Goal: Task Accomplishment & Management: Manage account settings

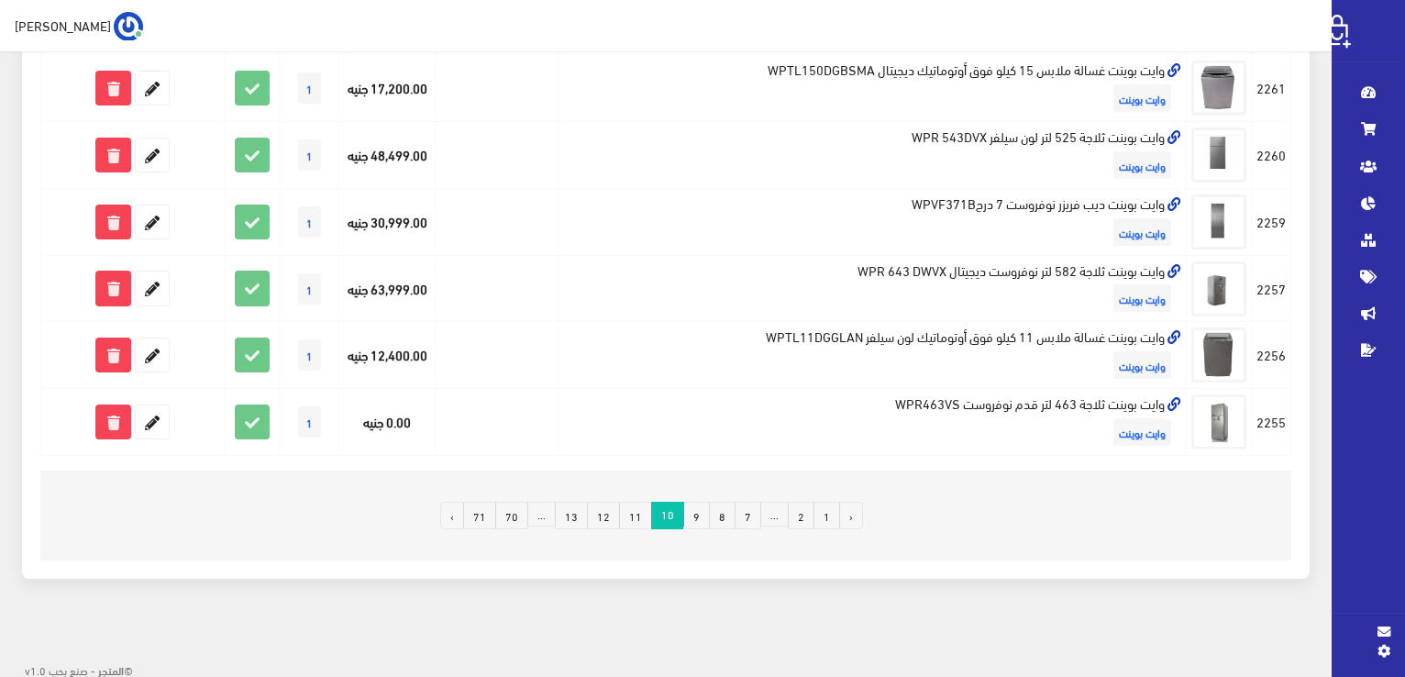
scroll to position [1229, 0]
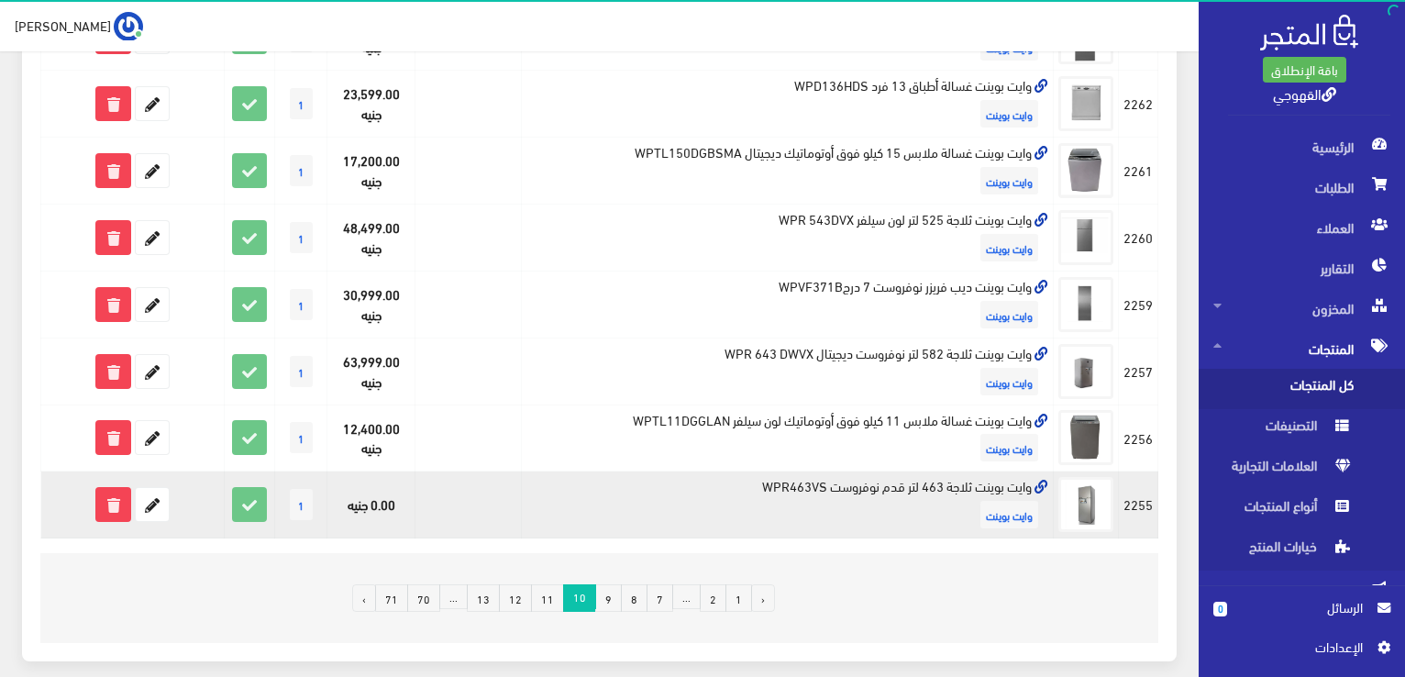
click at [976, 478] on td "وايت بوينت ثلاجة 463 لتر قدم نوفروست WPR463VS وايت بوينت" at bounding box center [787, 504] width 532 height 67
copy td "وايت بوينت ثلاجة 463 لتر قدم نوفروست WPR463VS"
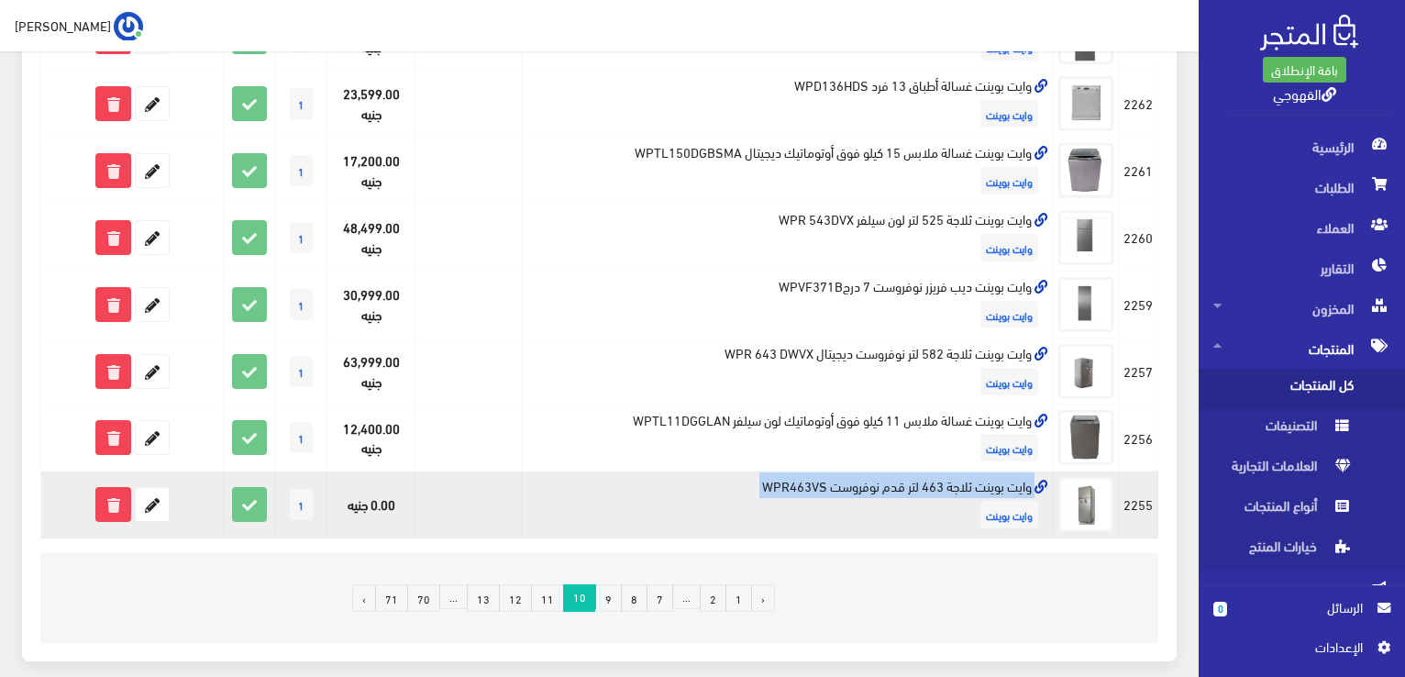
copy td "وايت بوينت ثلاجة 463 لتر قدم نوفروست WPR463VS"
click at [146, 504] on icon at bounding box center [152, 504] width 33 height 33
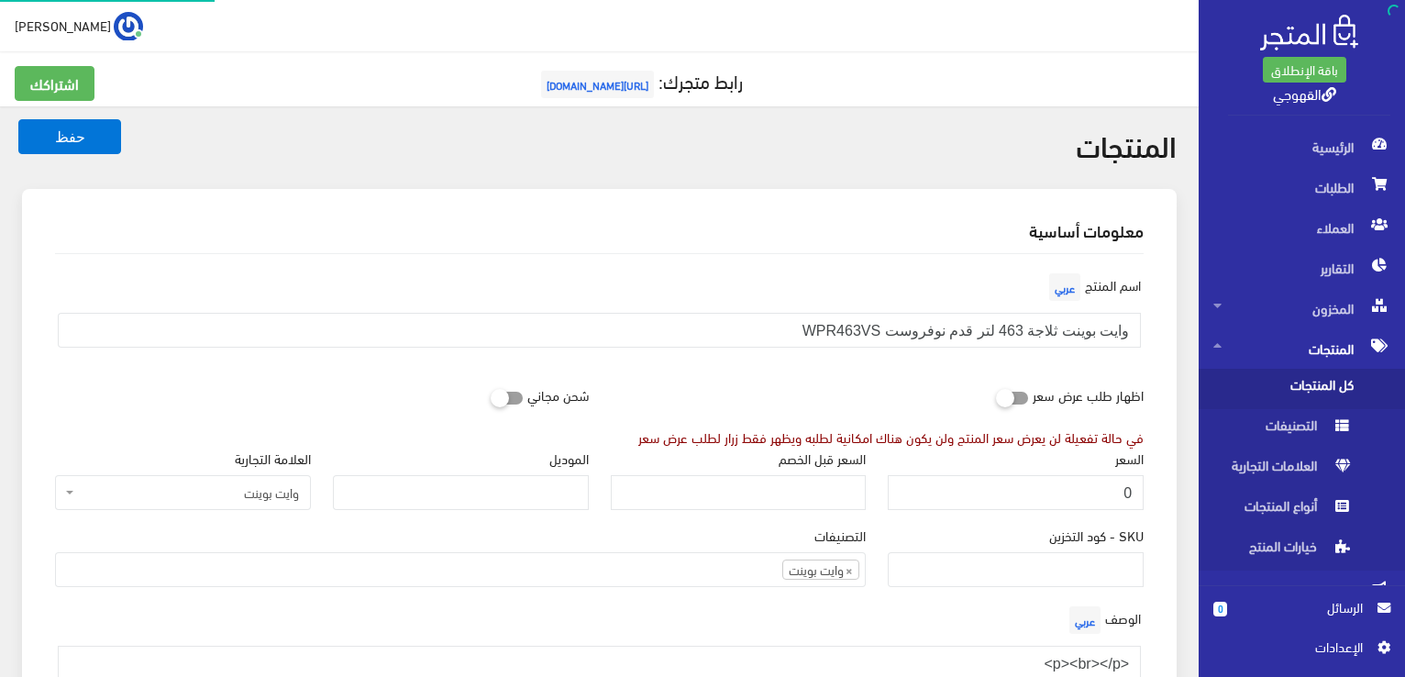
scroll to position [1147, 0]
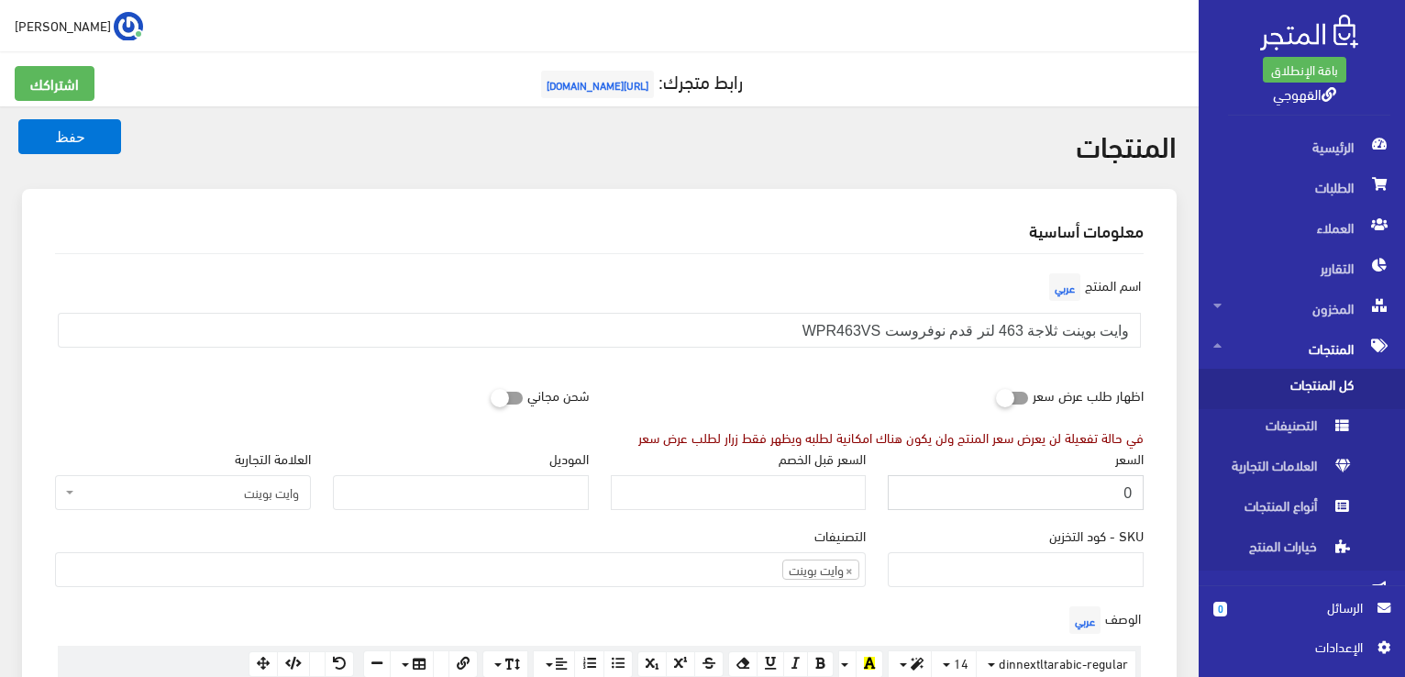
click at [1133, 500] on input "0" at bounding box center [1016, 492] width 256 height 35
type input "23999"
click at [18, 119] on button "حفظ" at bounding box center [69, 136] width 103 height 35
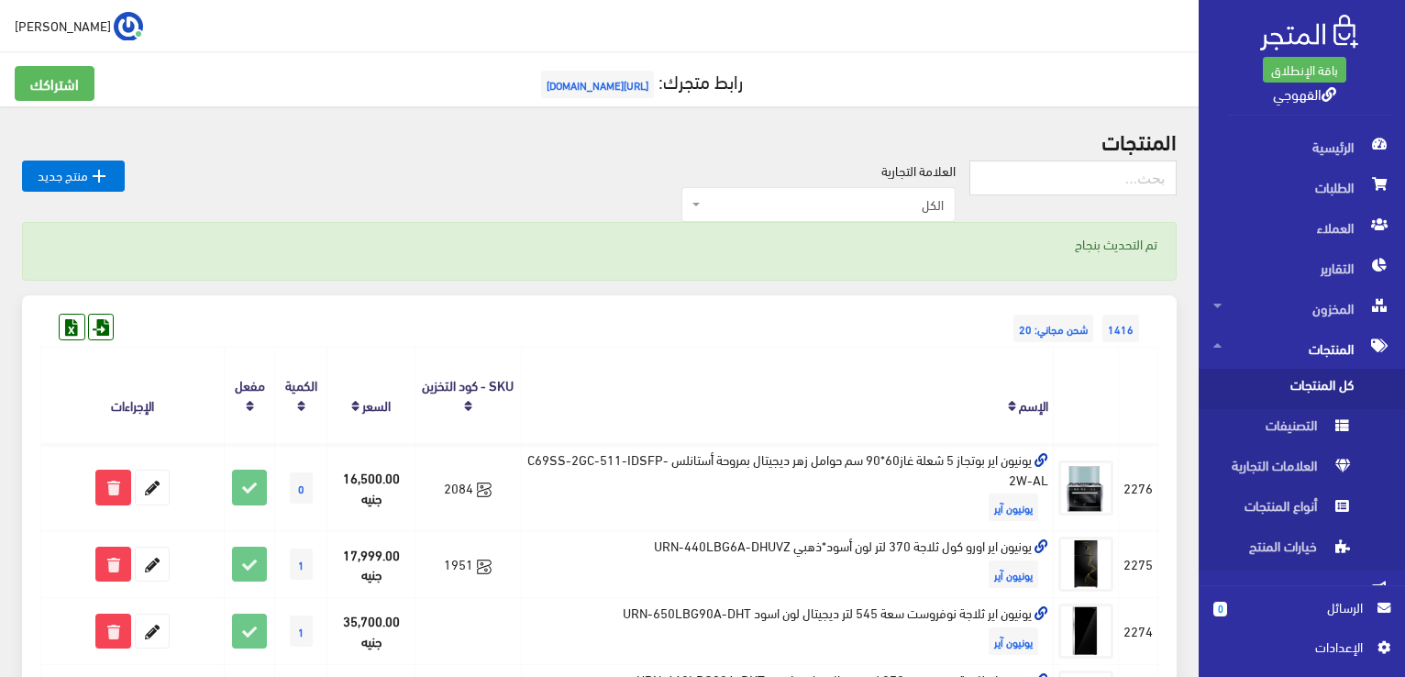
click at [1154, 348] on th at bounding box center [1138, 396] width 39 height 96
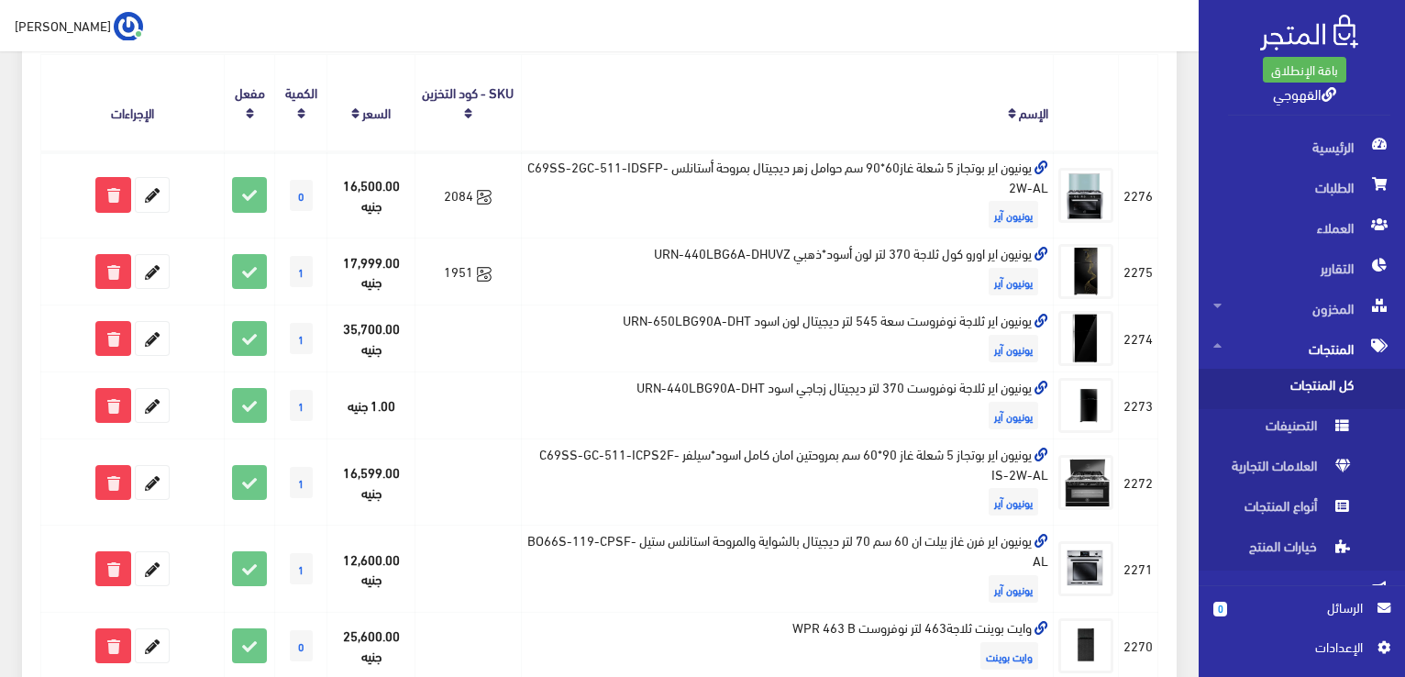
scroll to position [294, 0]
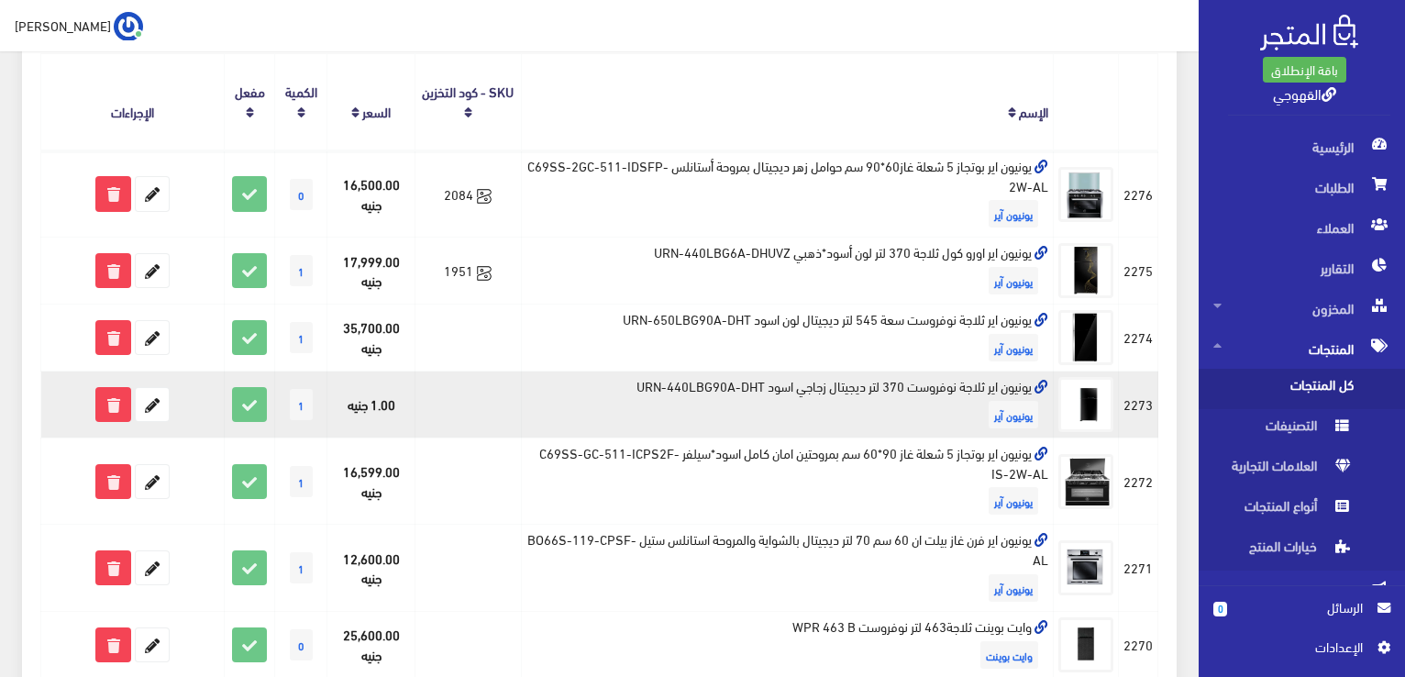
click at [859, 389] on td "يونيون اير ثلاجة نوفروست 370 لتر ديجيتال زجاجي اسود URN-440LBG90A-DHT يونيون آير" at bounding box center [787, 405] width 532 height 67
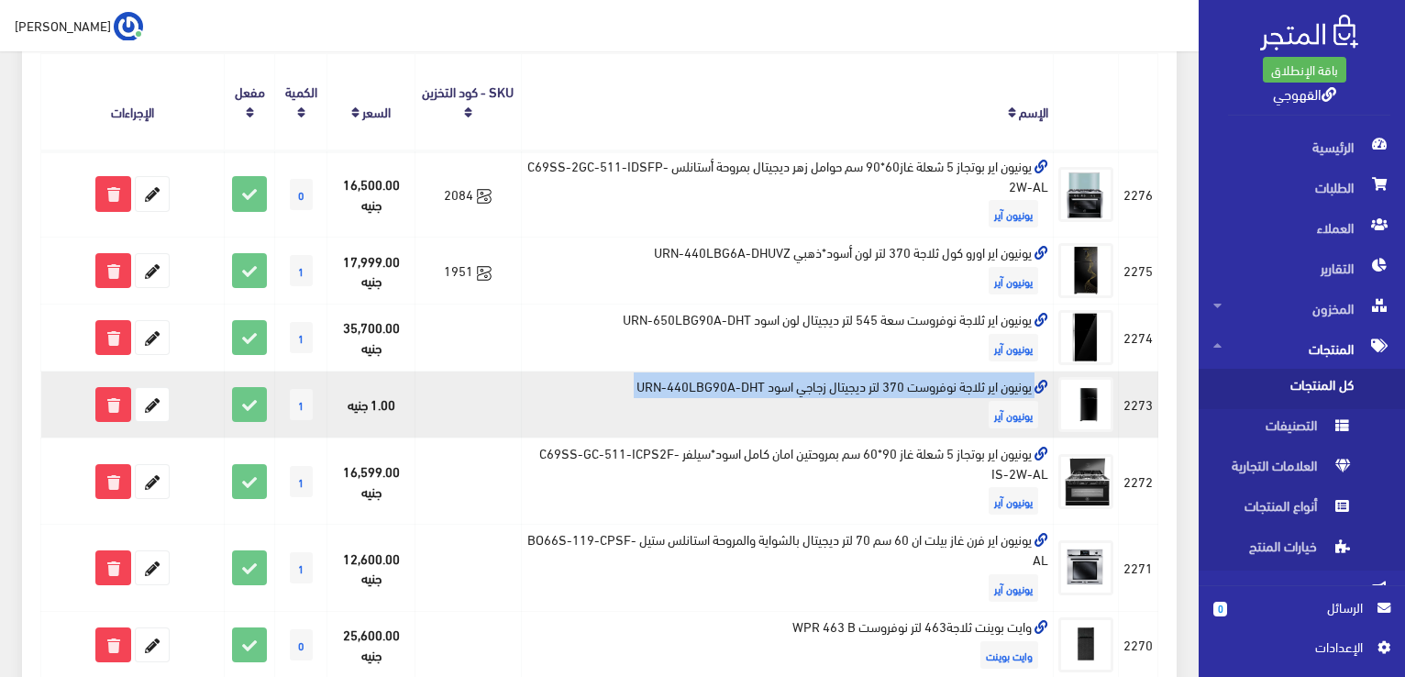
click at [859, 389] on td "يونيون اير ثلاجة نوفروست 370 لتر ديجيتال زجاجي اسود URN-440LBG90A-DHT يونيون آير" at bounding box center [787, 405] width 532 height 67
copy td "يونيون اير ثلاجة نوفروست 370 لتر ديجيتال زجاجي اسود URN-440LBG90A-DHT"
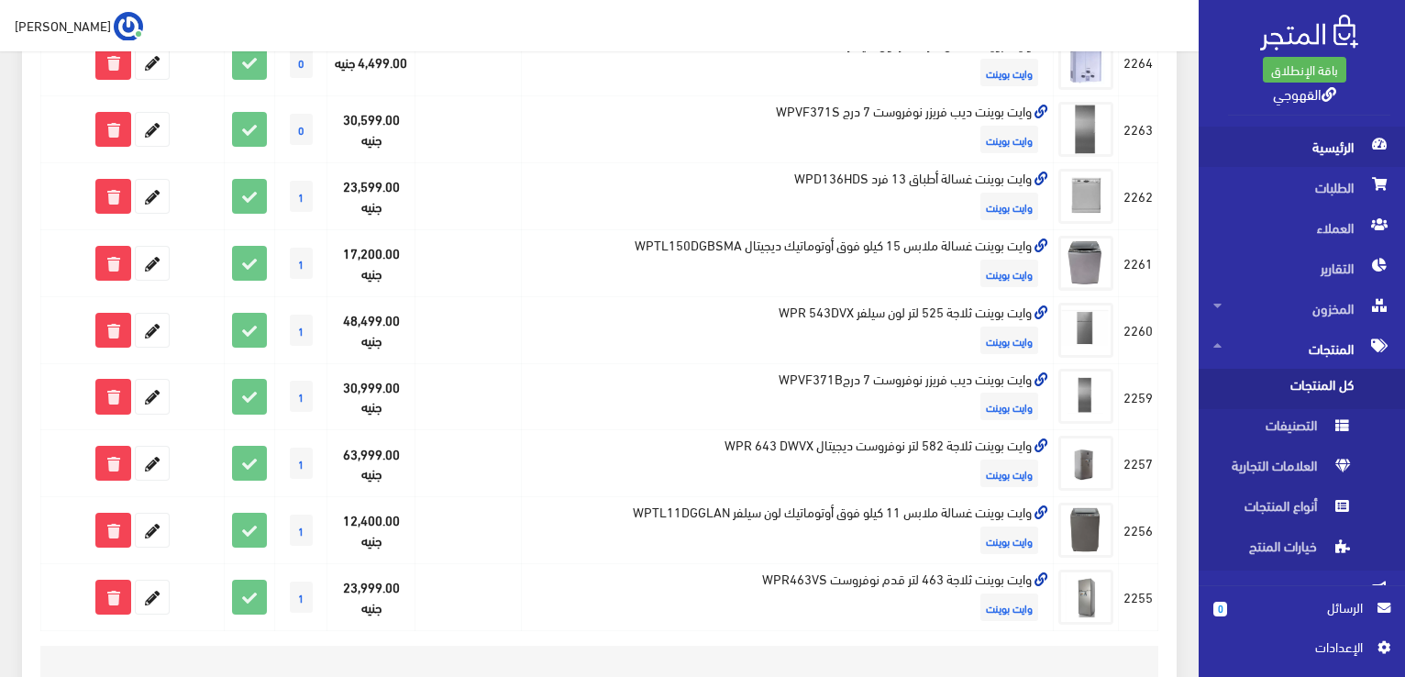
scroll to position [1384, 0]
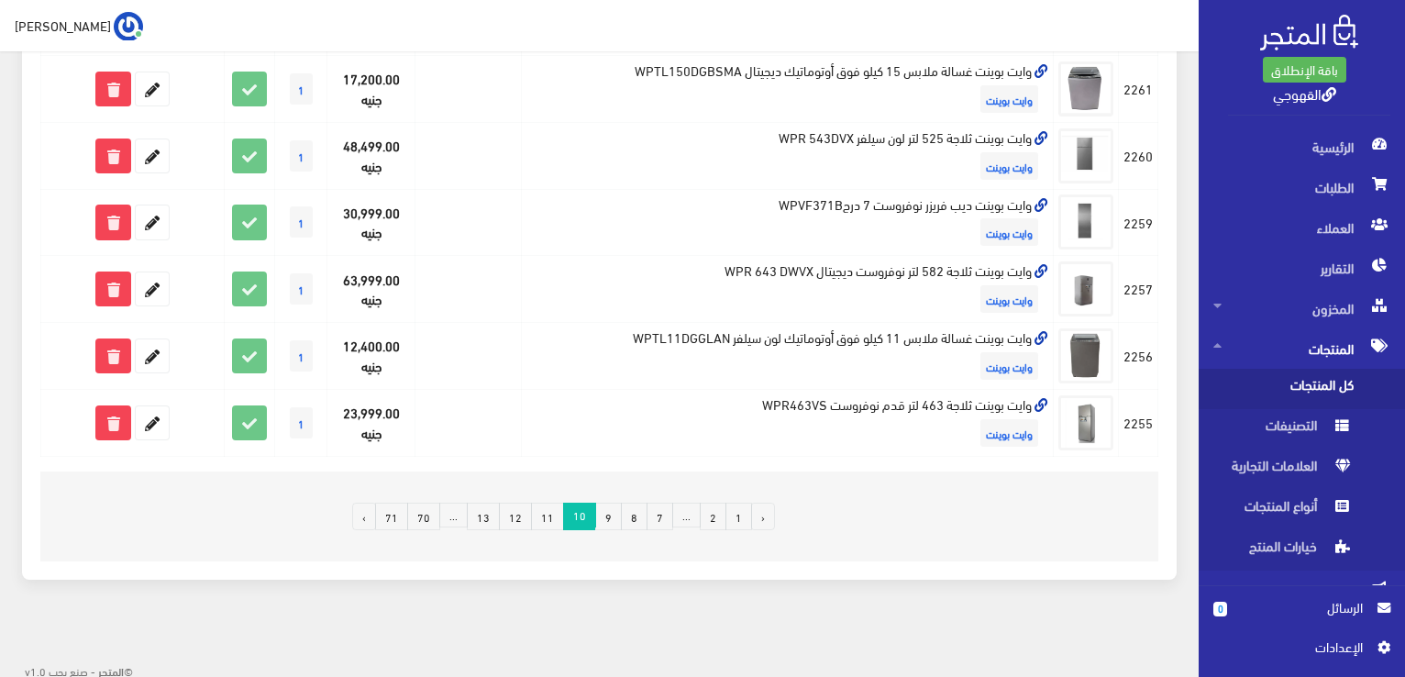
click at [561, 515] on link "11" at bounding box center [547, 517] width 33 height 28
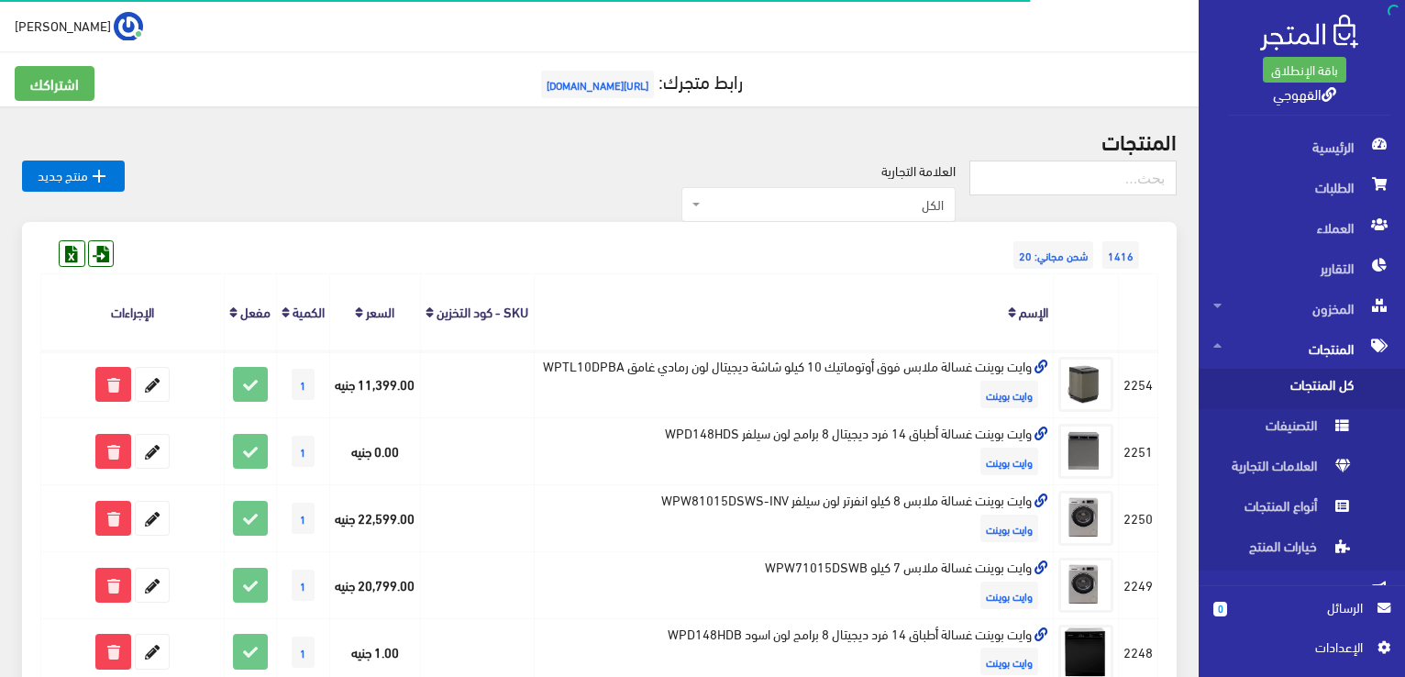
click at [604, 300] on th "الإسم" at bounding box center [794, 312] width 520 height 76
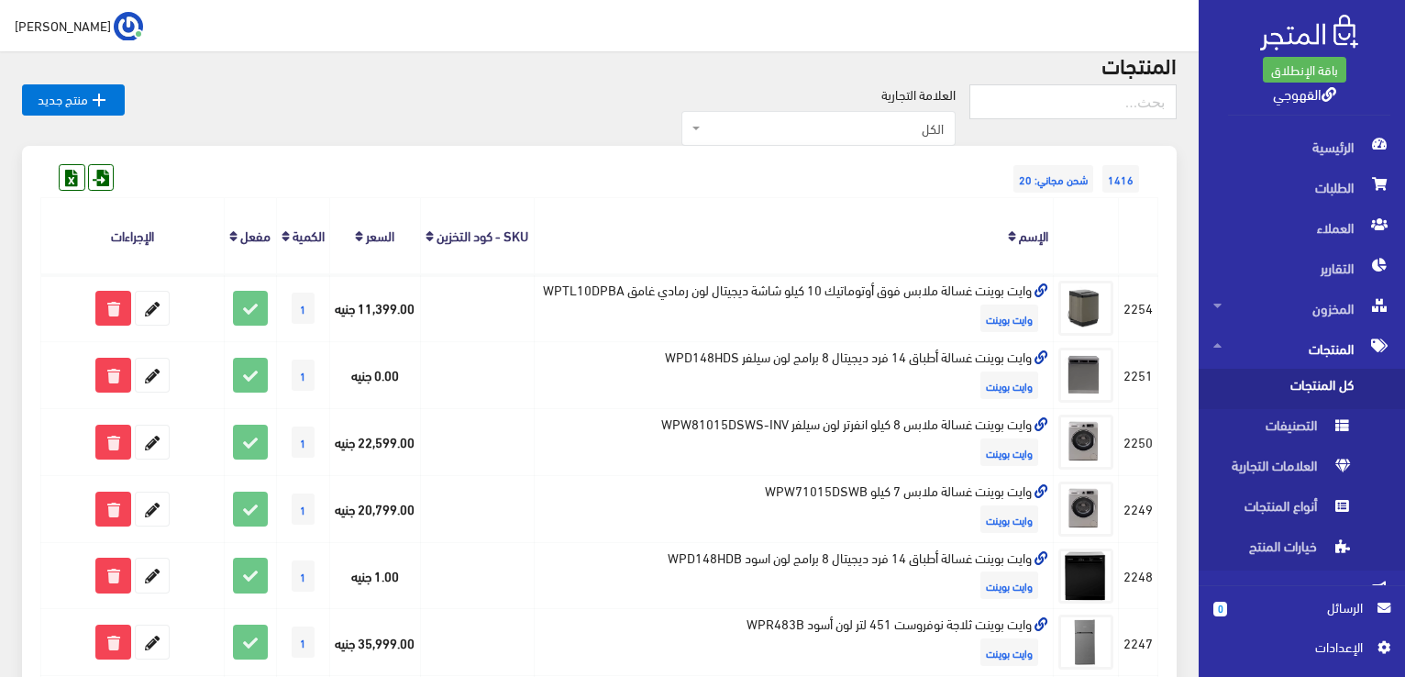
scroll to position [73, 0]
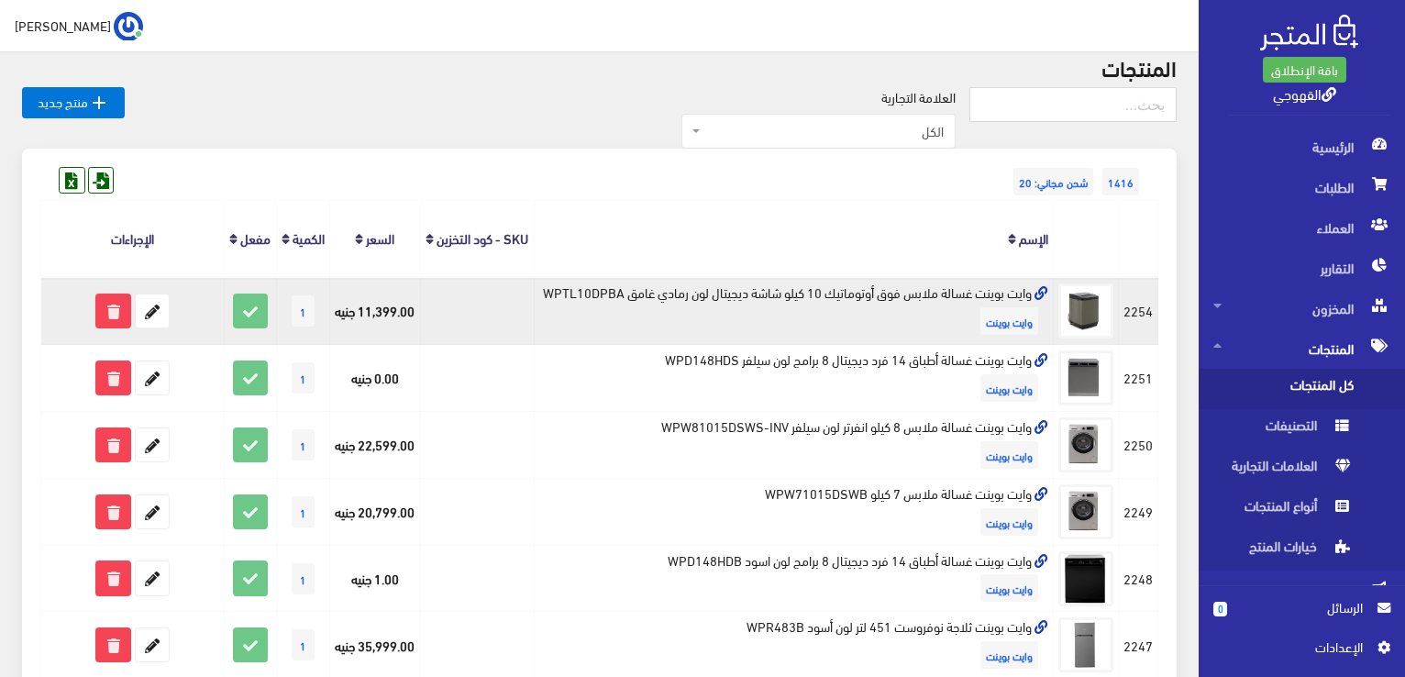
click at [889, 316] on td "وايت بوينت غسالة ملابس فوق أوتوماتيك 10 كيلو شاشة ديجيتال لون رمادي غامق WPTL10…" at bounding box center [794, 310] width 520 height 67
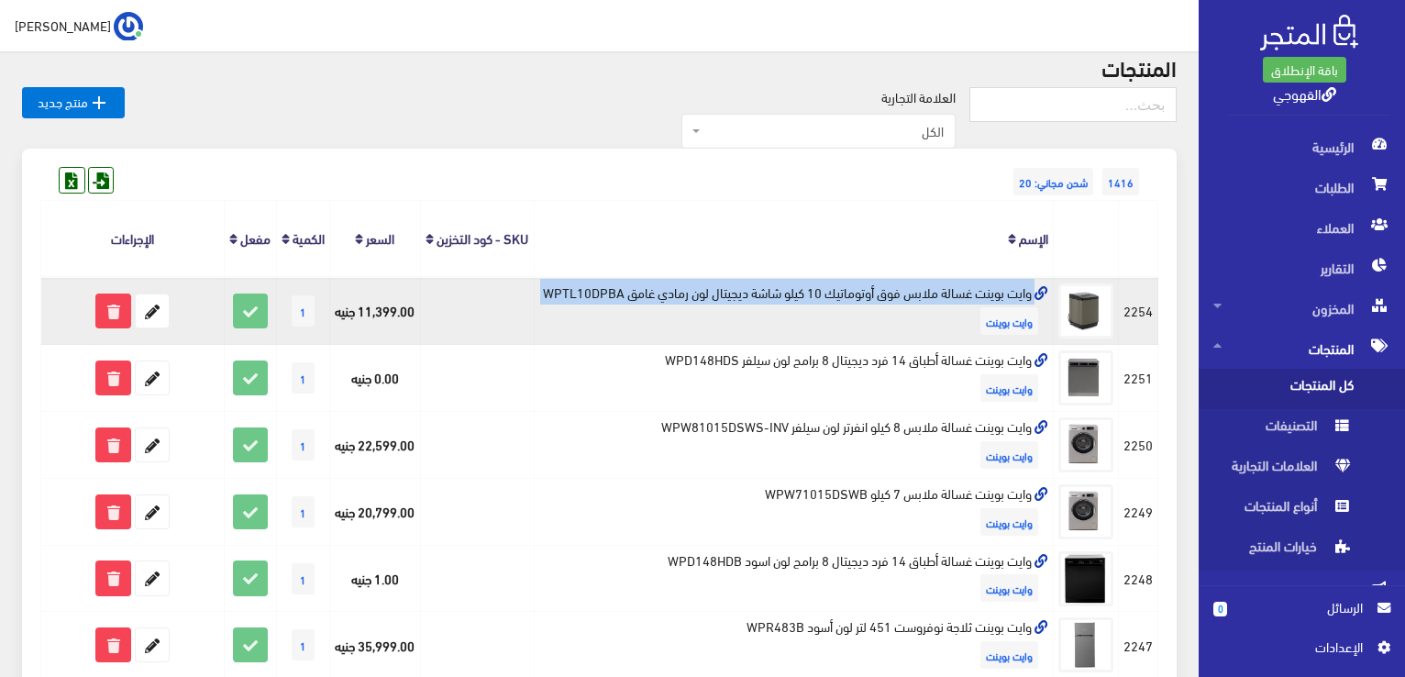
click at [889, 316] on td "وايت بوينت غسالة ملابس فوق أوتوماتيك 10 كيلو شاشة ديجيتال لون رمادي غامق WPTL10…" at bounding box center [794, 310] width 520 height 67
copy td "وايت بوينت غسالة ملابس فوق أوتوماتيك 10 كيلو شاشة ديجيتال لون رمادي غامق WPTL10…"
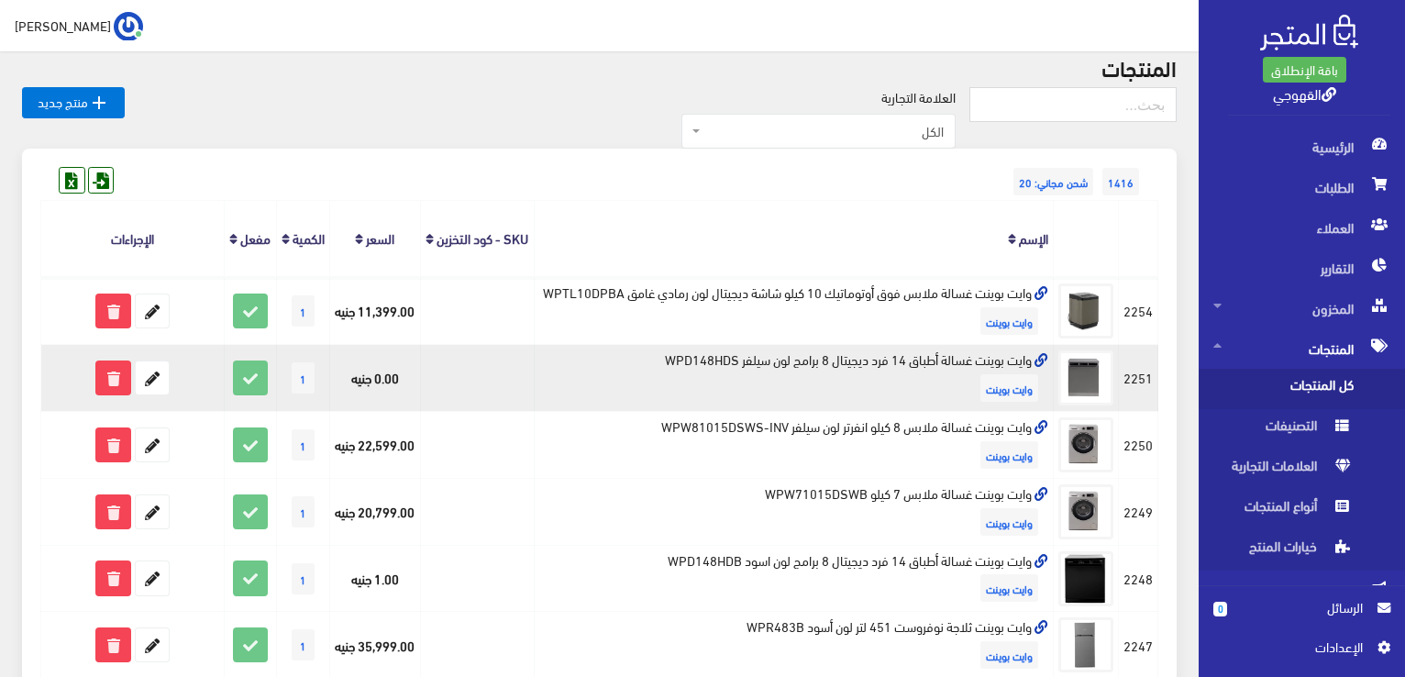
click at [847, 399] on td "وايت بوينت غسالة أطباق 14 فرد ديجيتال 8 برامج لون سيلفر WPD148HDS وايت بوينت" at bounding box center [794, 378] width 520 height 67
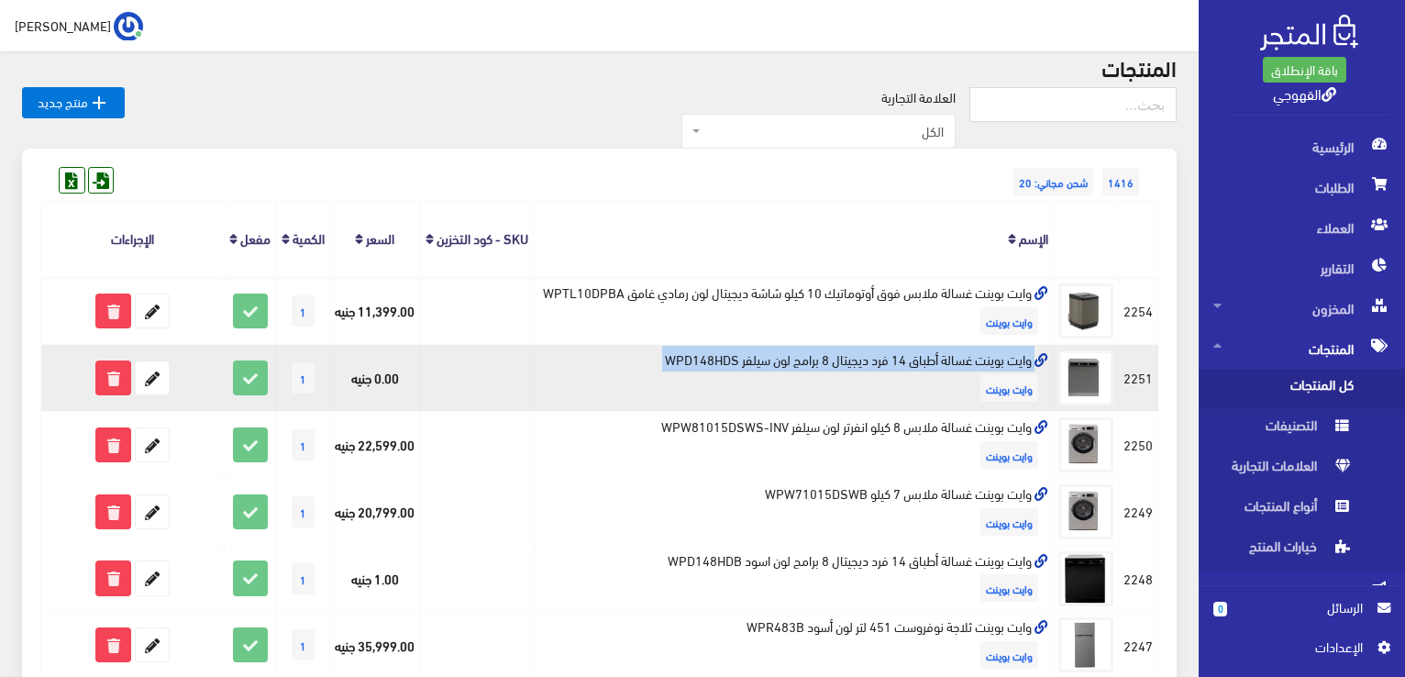
click at [847, 399] on td "وايت بوينت غسالة أطباق 14 فرد ديجيتال 8 برامج لون سيلفر WPD148HDS وايت بوينت" at bounding box center [794, 378] width 520 height 67
copy td "وايت بوينت غسالة أطباق 14 فرد ديجيتال 8 برامج لون سيلفر WPD148HDS"
click at [143, 394] on icon at bounding box center [152, 377] width 33 height 33
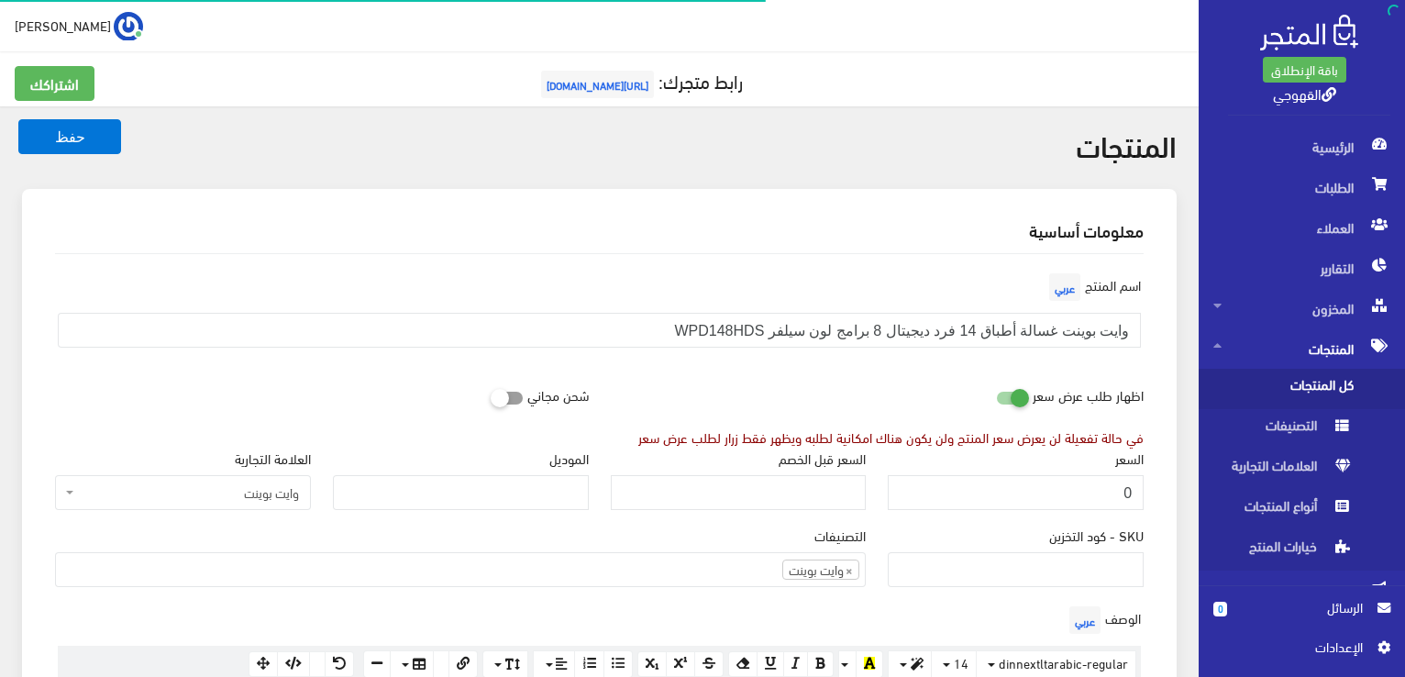
scroll to position [1147, 0]
click at [1035, 477] on input "0" at bounding box center [1016, 492] width 256 height 35
type input "20500"
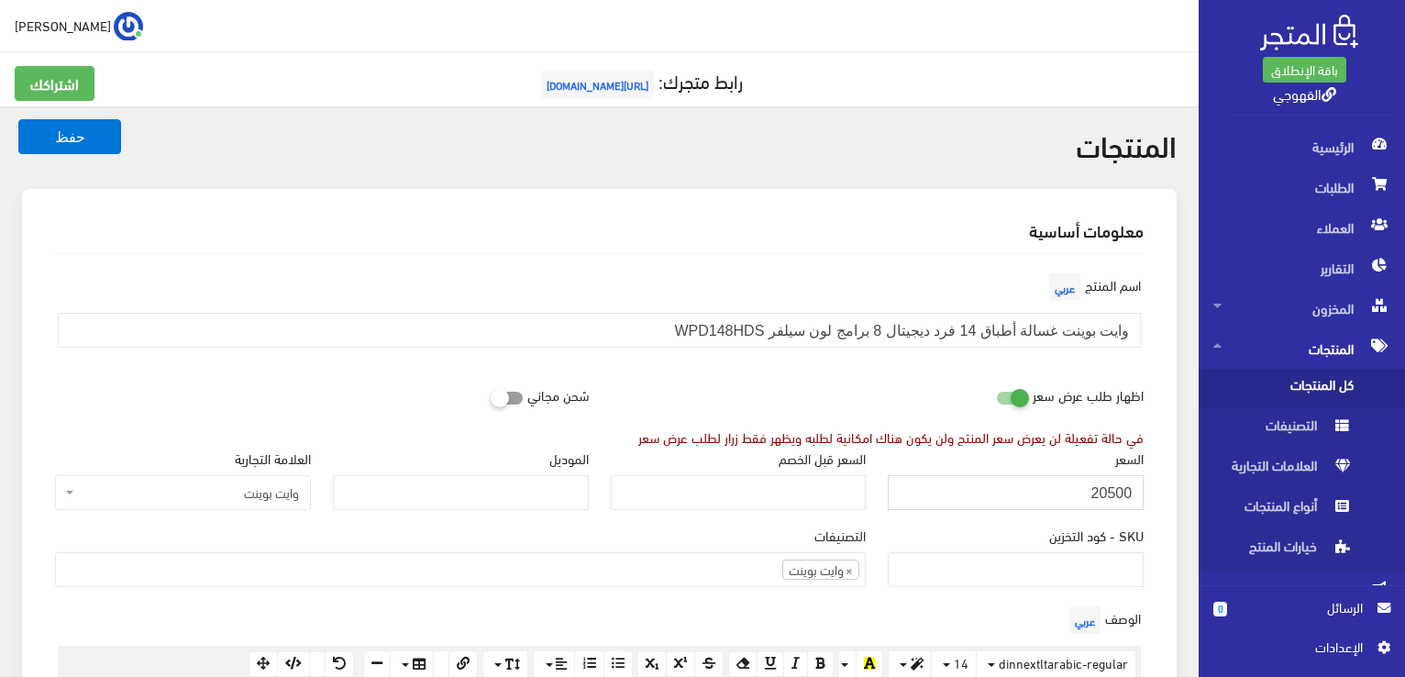
click at [18, 119] on button "حفظ" at bounding box center [69, 136] width 103 height 35
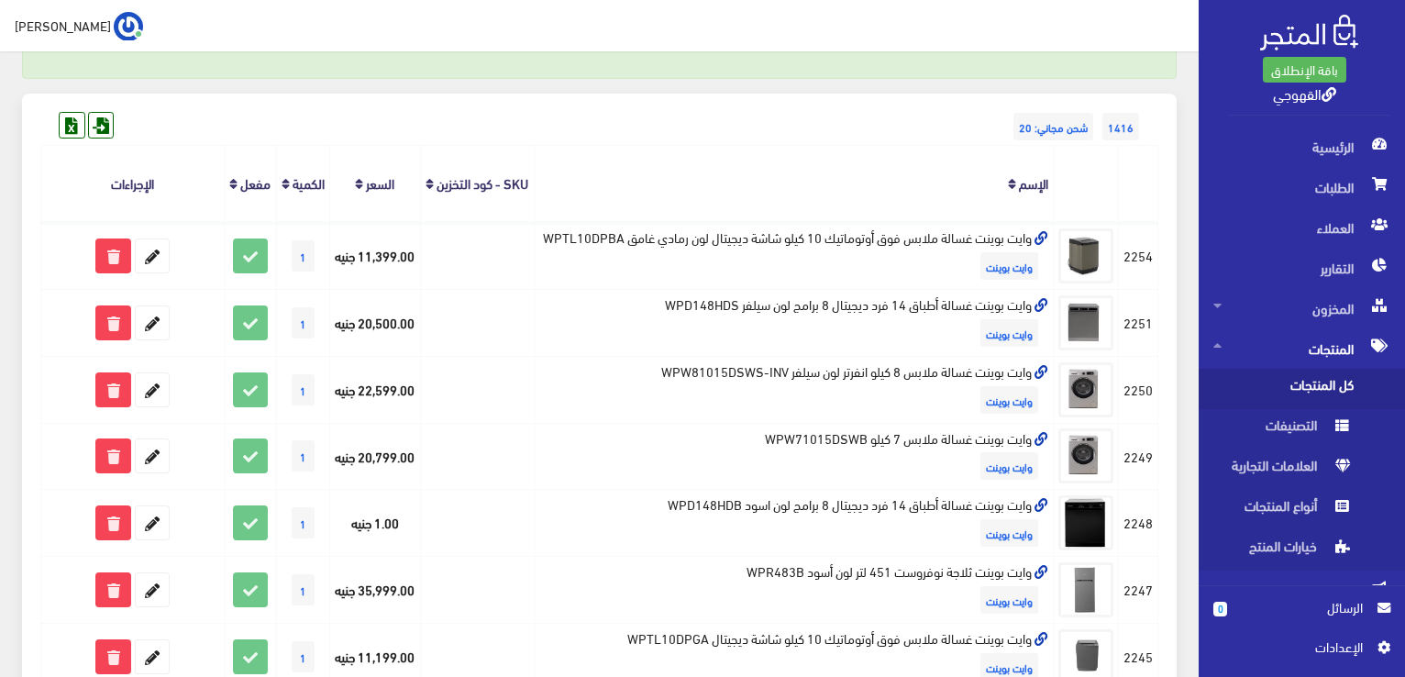
scroll to position [220, 0]
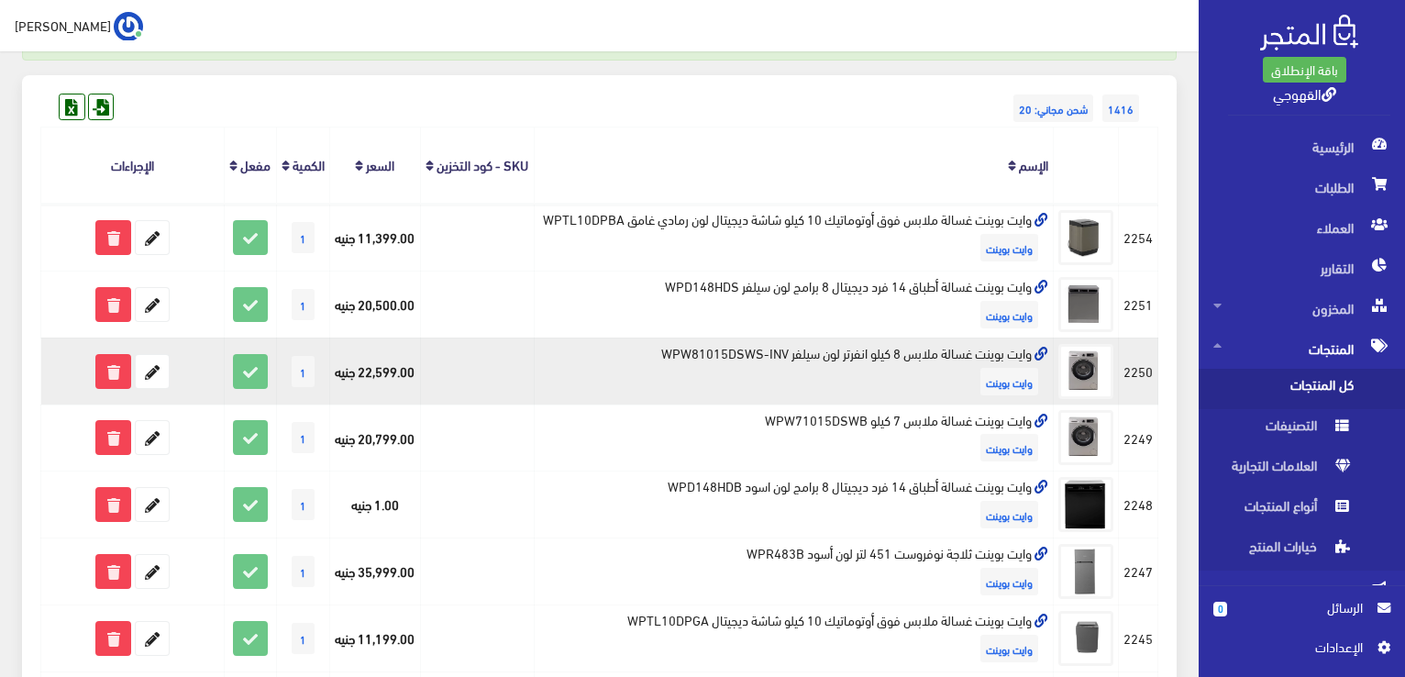
click at [991, 394] on td "وايت بوينت غسالة ملابس 8 كيلو انفرتر لون سيلفر WPW81015DSWS-INV وايت بوينت" at bounding box center [794, 371] width 520 height 67
copy td "وايت بوينت غسالة ملابس 8 كيلو انفرتر لون سيلفر WPW81015DSWS-INV"
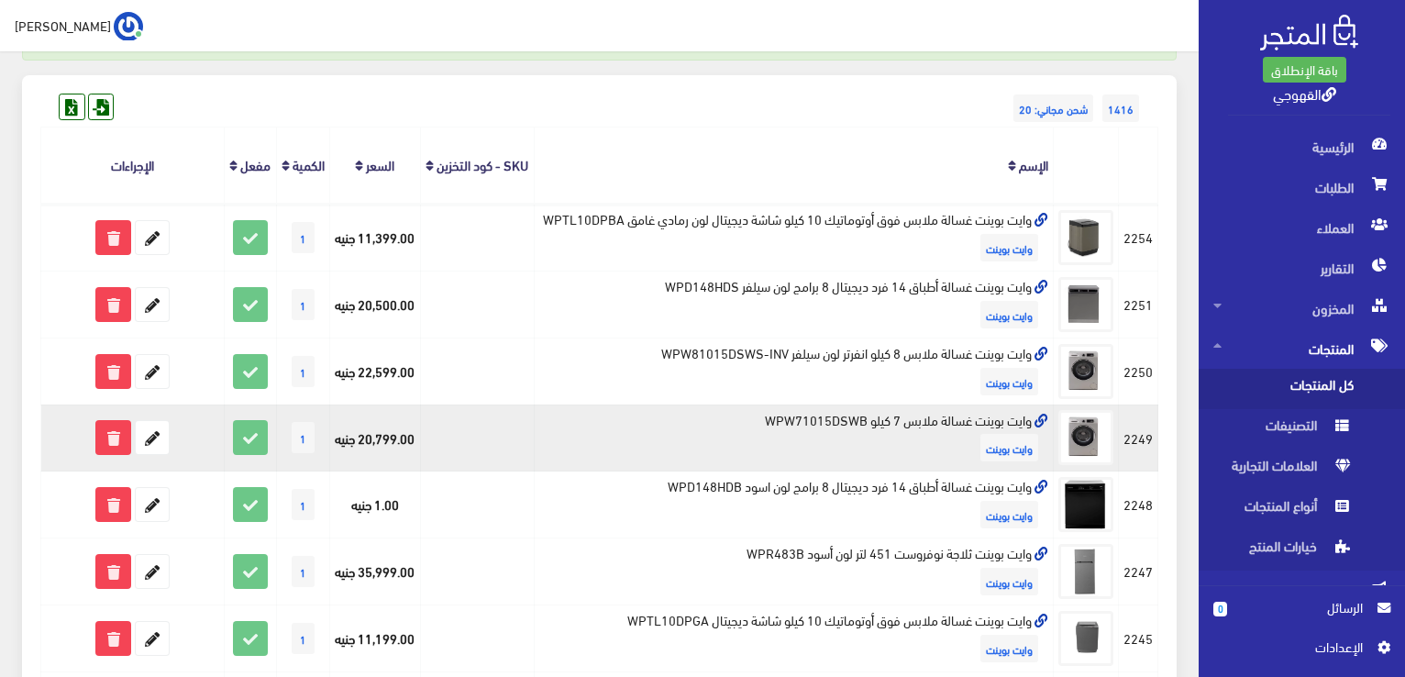
click at [865, 449] on td "وايت بوينت غسالة ملابس 7 كيلو WPW71015DSWB وايت بوينت" at bounding box center [794, 438] width 520 height 67
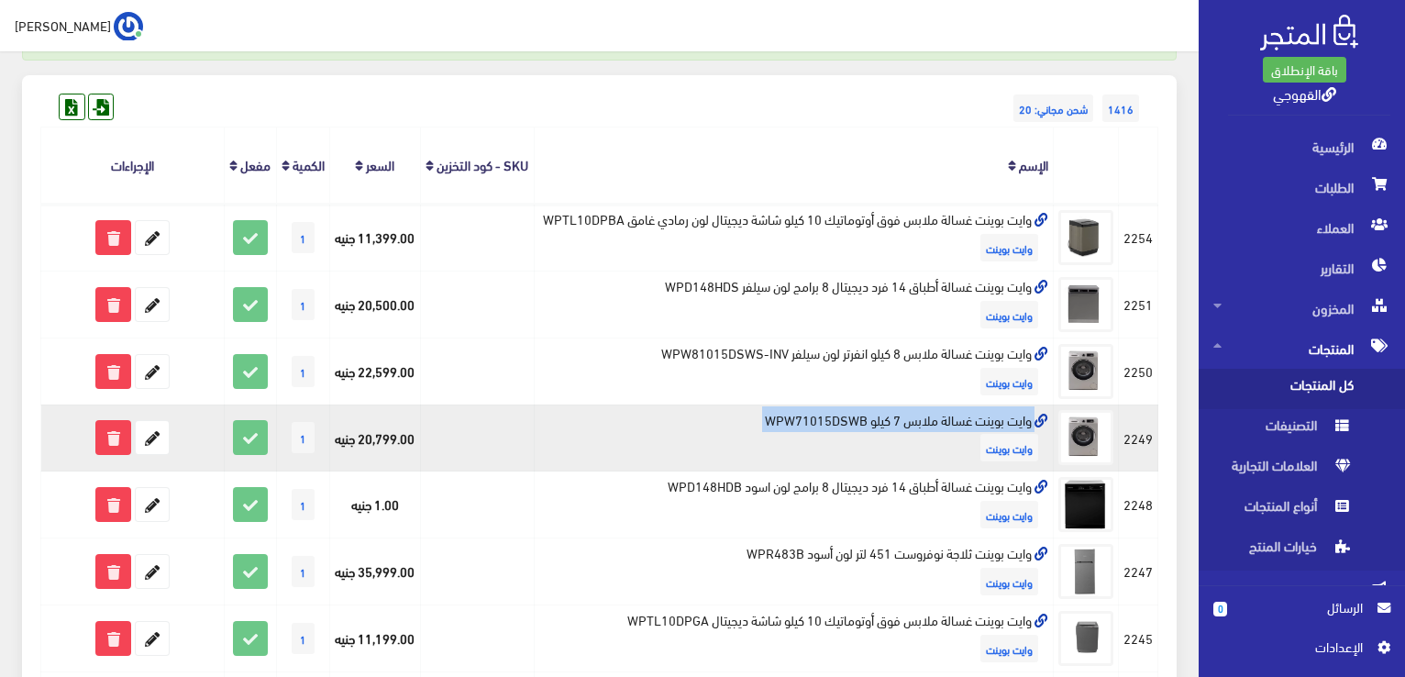
click at [865, 449] on td "وايت بوينت غسالة ملابس 7 كيلو WPW71015DSWB وايت بوينت" at bounding box center [794, 438] width 520 height 67
click at [153, 454] on icon at bounding box center [152, 437] width 33 height 33
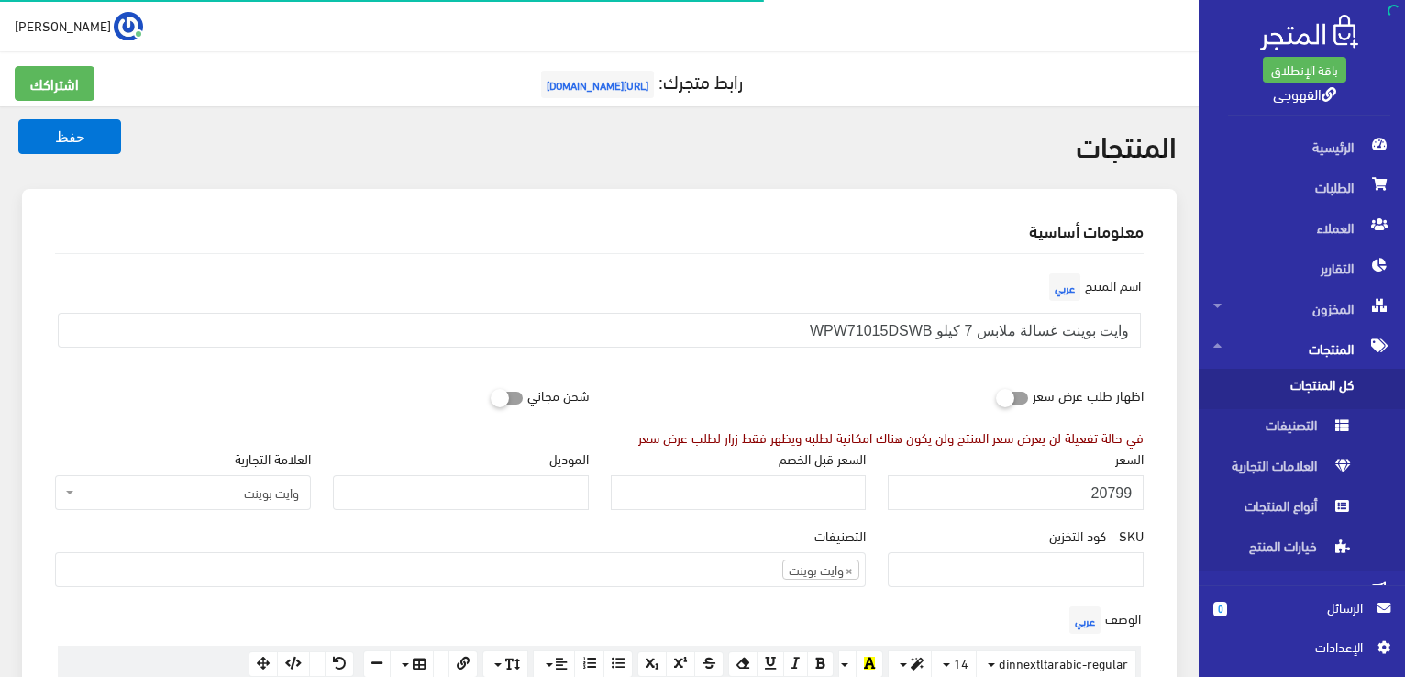
scroll to position [1147, 0]
click at [1046, 488] on input "20799" at bounding box center [1016, 492] width 256 height 35
type input "14150"
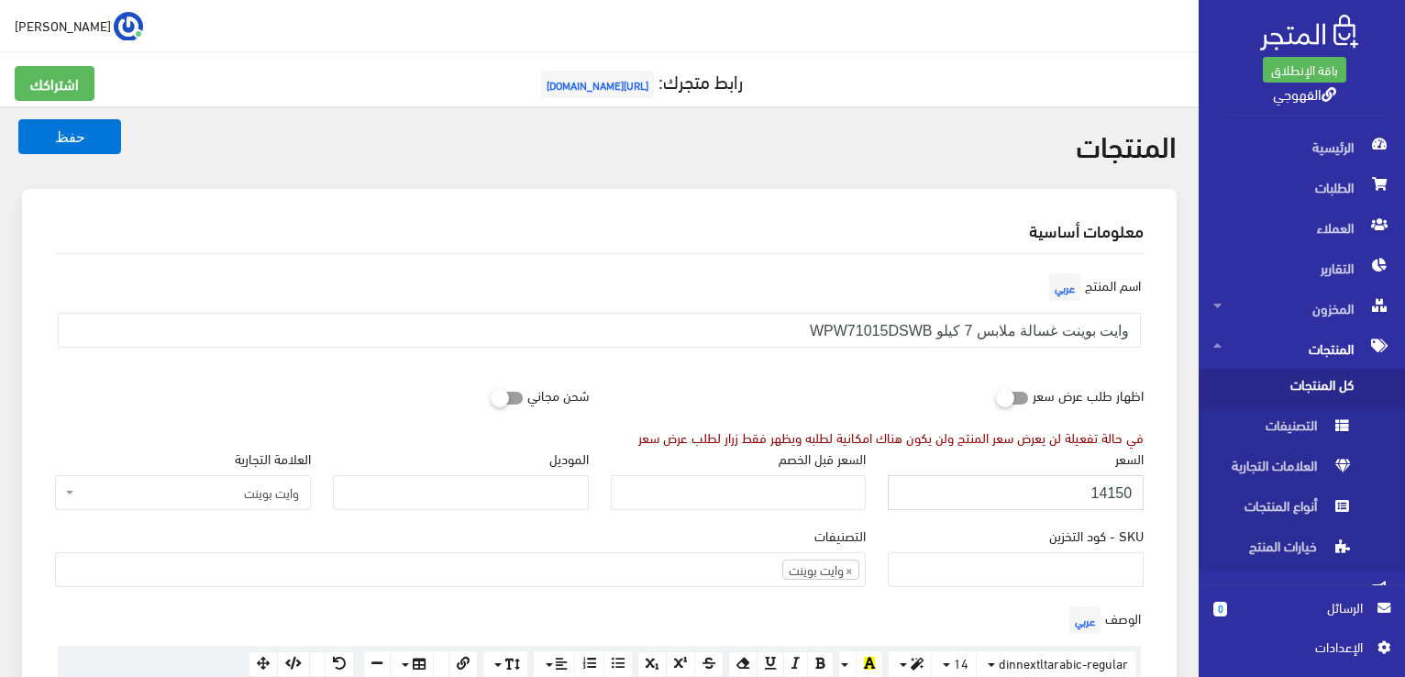
click at [18, 119] on button "حفظ" at bounding box center [69, 136] width 103 height 35
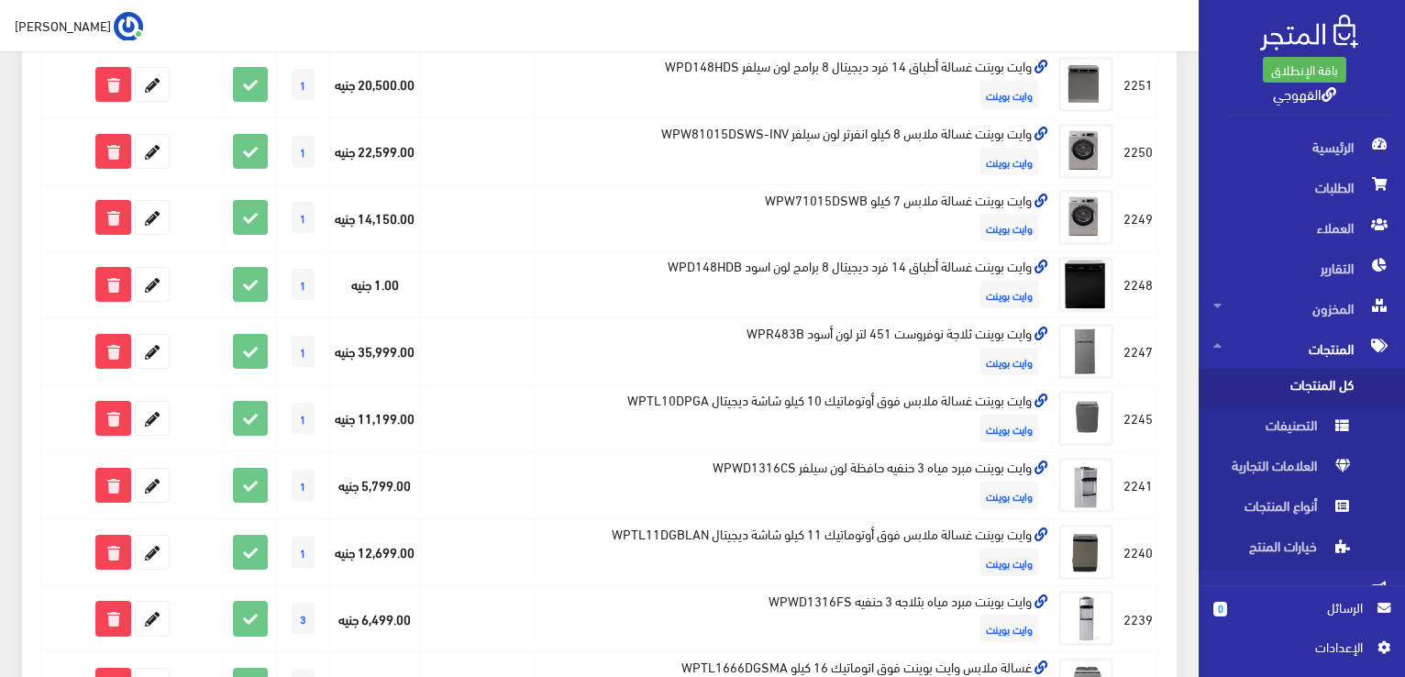
scroll to position [404, 0]
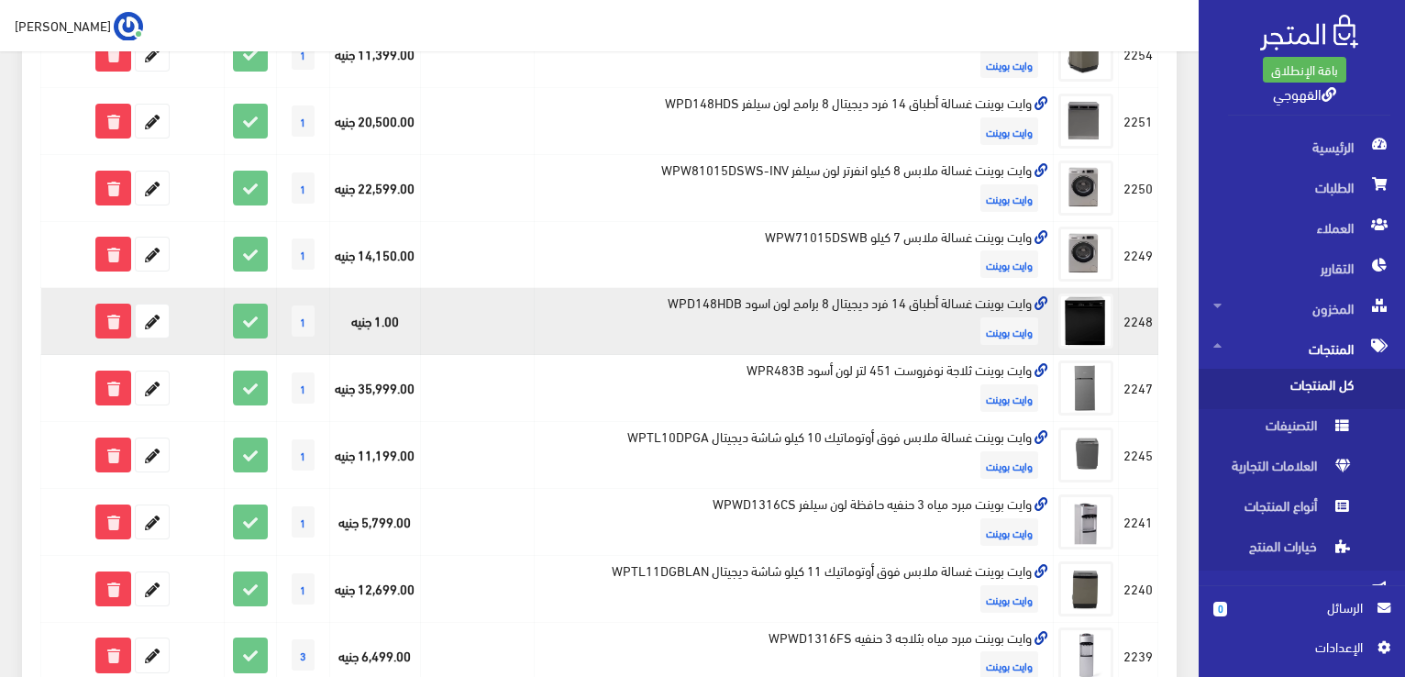
click at [811, 342] on td "وايت بوينت غسالة أطباق 14 فرد ديجيتال 8 برامج لون اسود WPD148HDB وايت بوينت" at bounding box center [794, 321] width 520 height 67
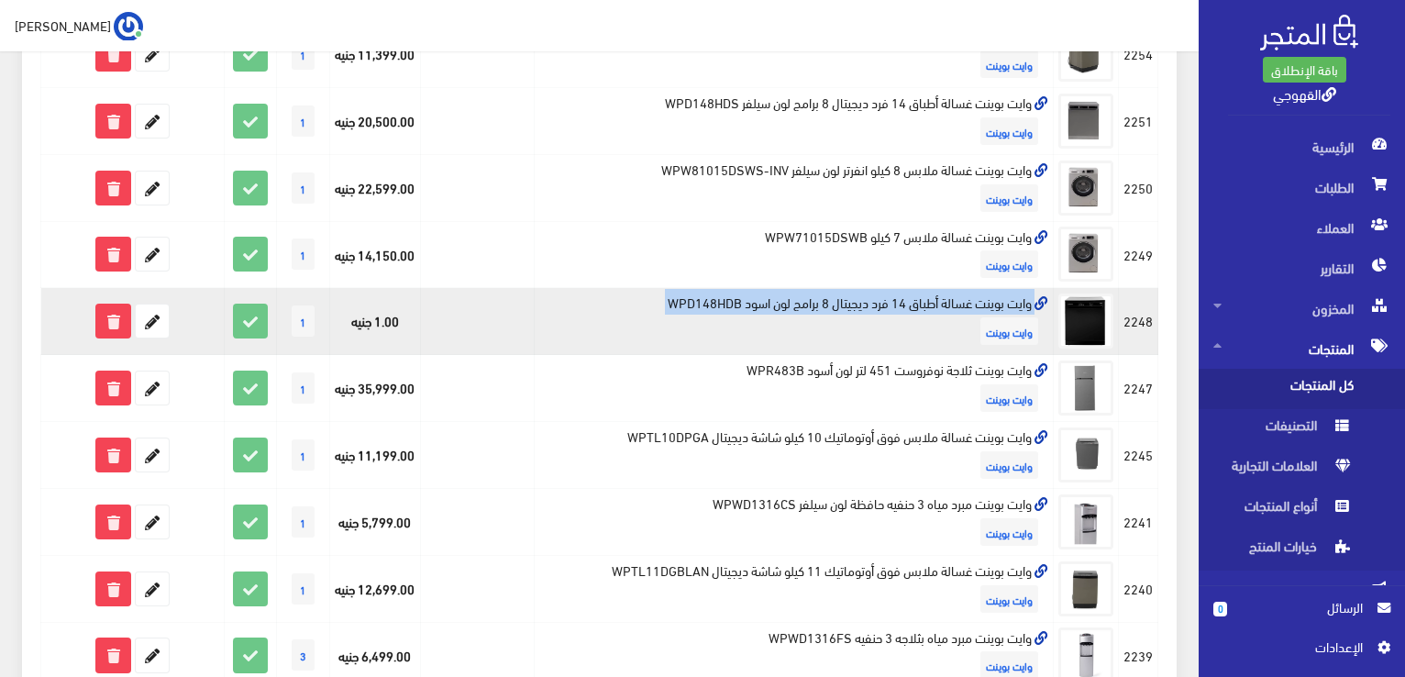
click at [811, 342] on td "وايت بوينت غسالة أطباق 14 فرد ديجيتال 8 برامج لون اسود WPD148HDB وايت بوينت" at bounding box center [794, 321] width 520 height 67
copy td "وايت بوينت غسالة أطباق 14 فرد ديجيتال 8 برامج لون اسود WPD148HDB"
click at [143, 338] on icon at bounding box center [152, 321] width 33 height 33
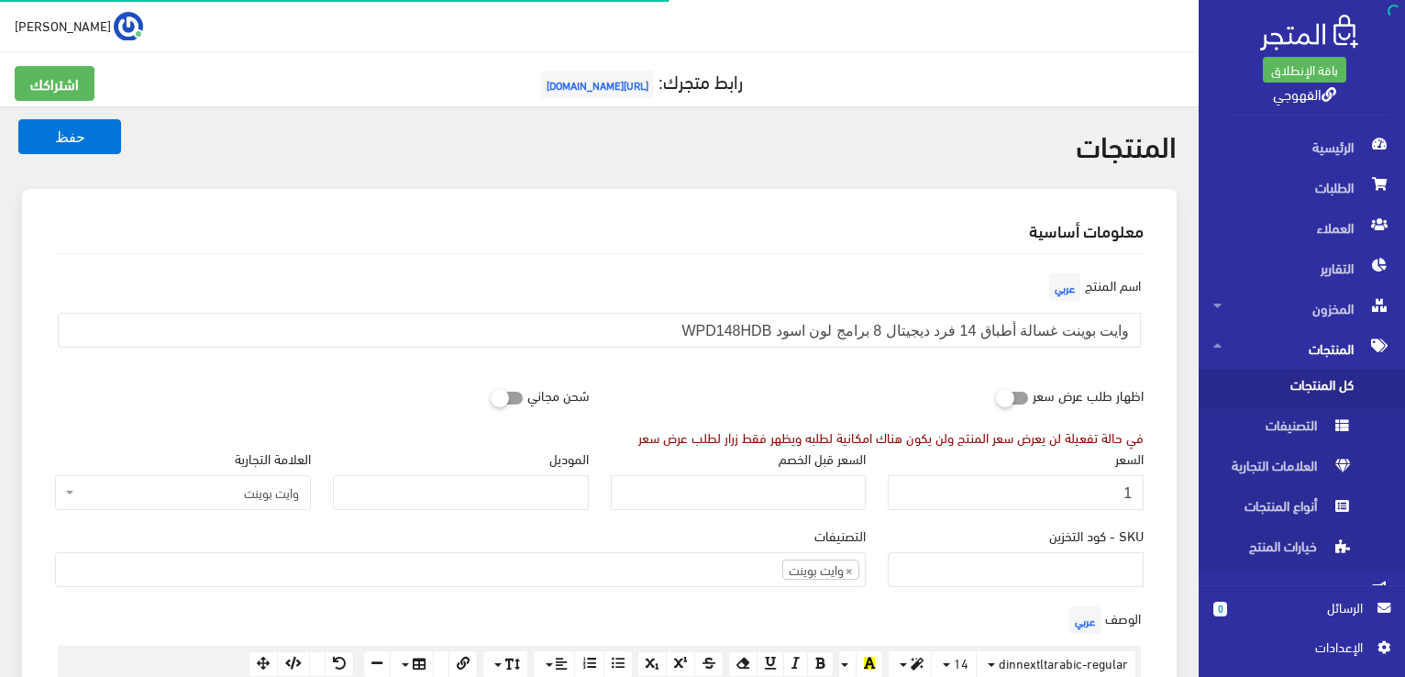
scroll to position [1147, 0]
click at [1005, 482] on input "1" at bounding box center [1016, 492] width 256 height 35
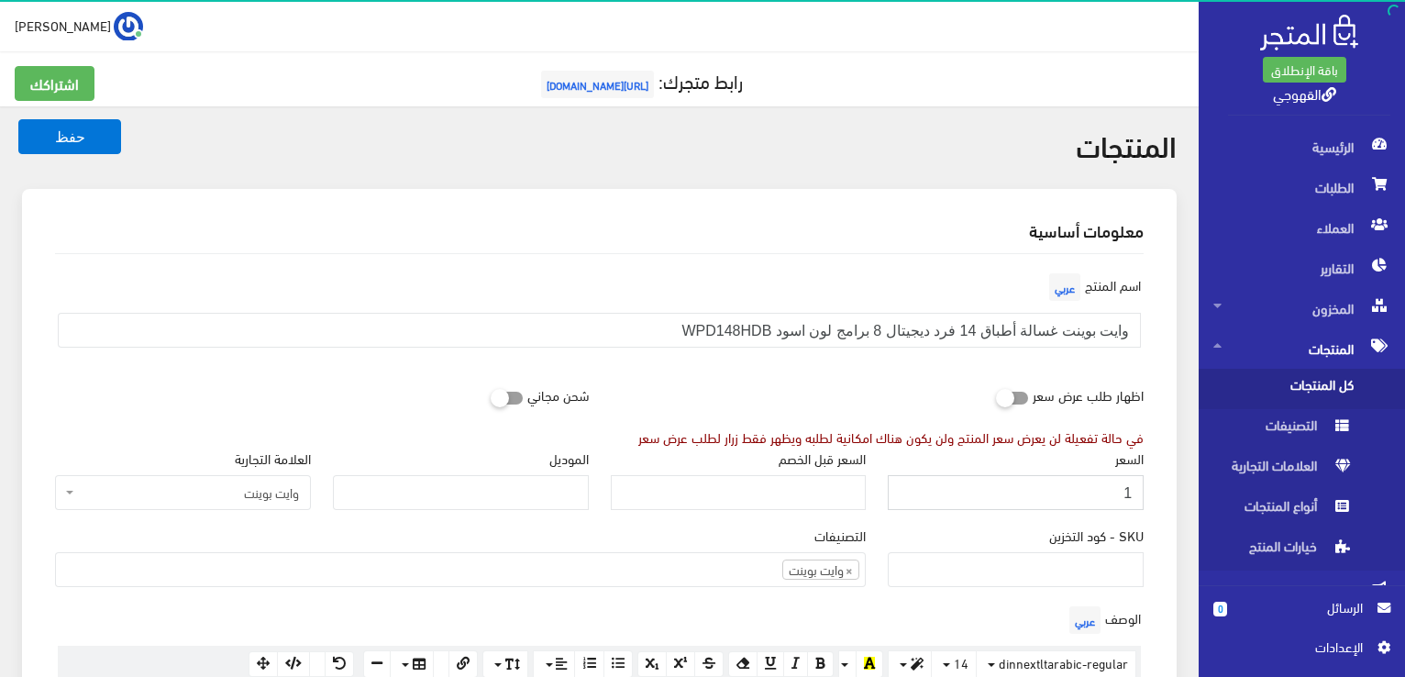
click at [1005, 482] on input "1" at bounding box center [1016, 492] width 256 height 35
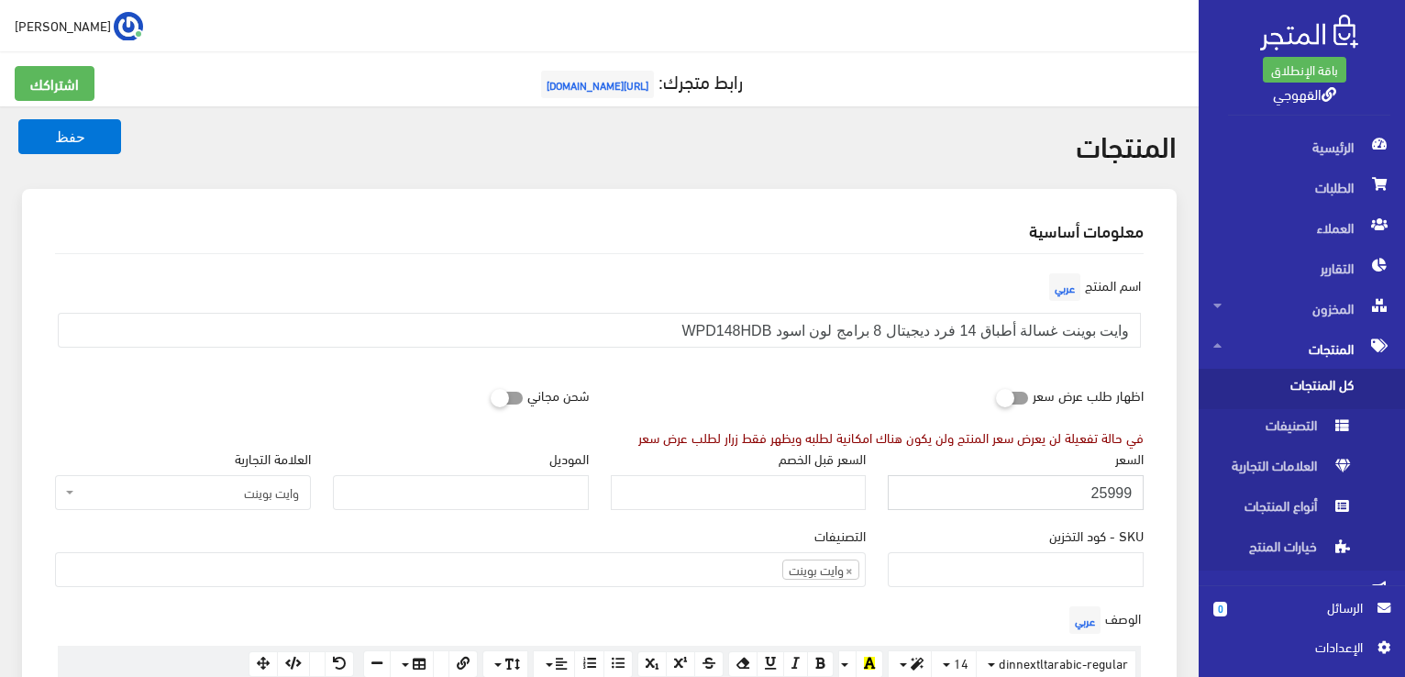
type input "25999"
click at [18, 119] on button "حفظ" at bounding box center [69, 136] width 103 height 35
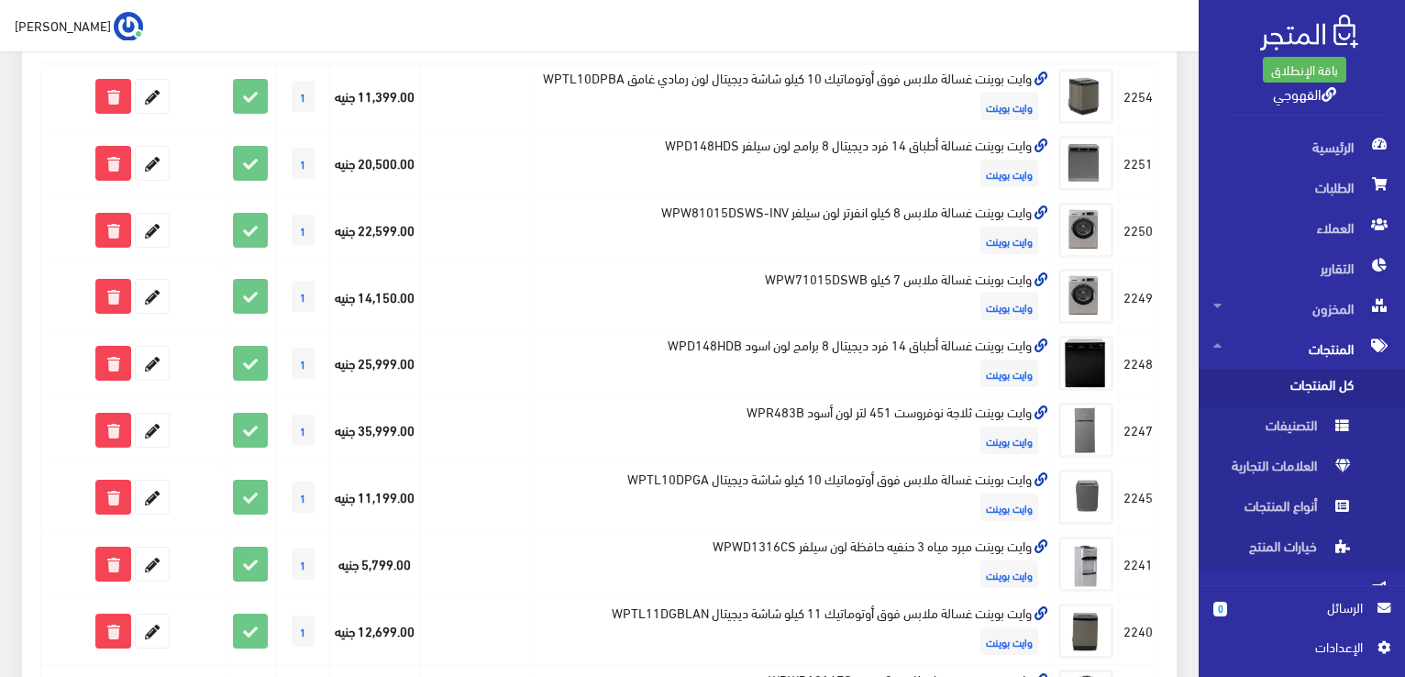
scroll to position [367, 0]
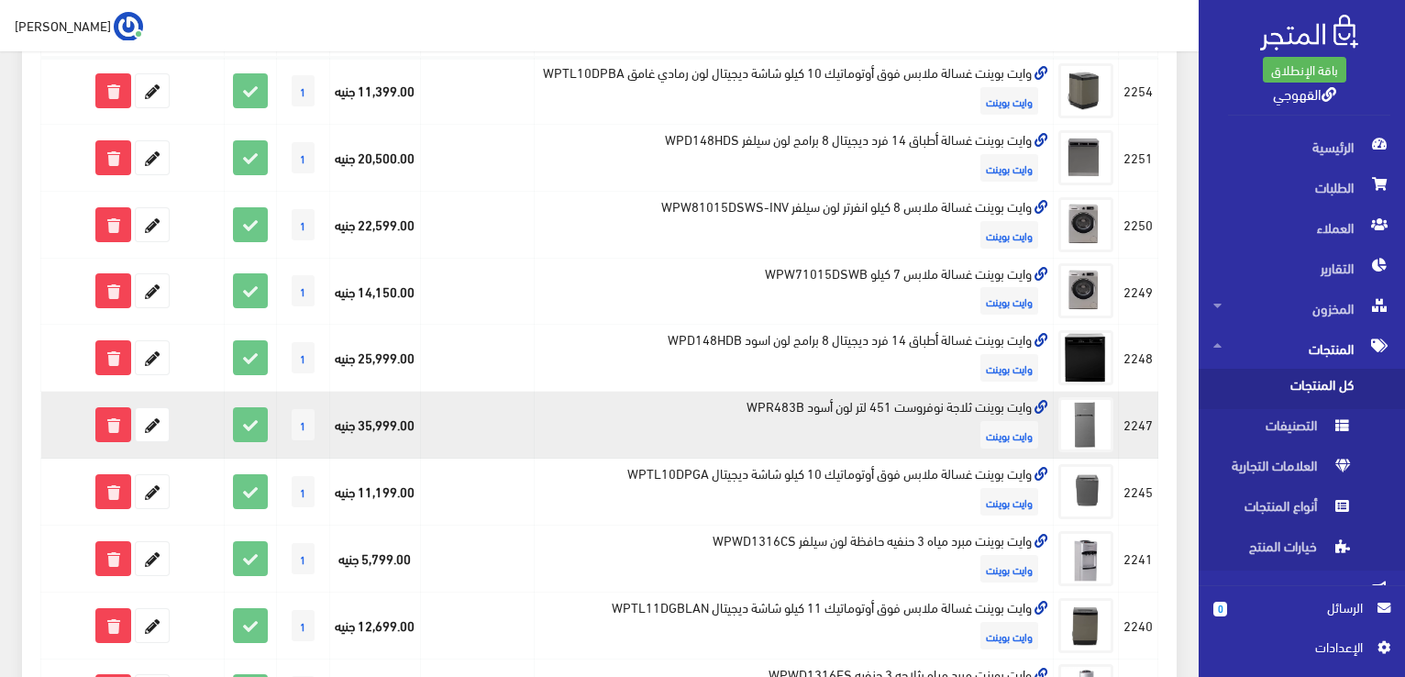
click at [994, 446] on td "وايت بوينت ثلاجة نوفروست 451 لتر لون أسود WPR483B وايت بوينت" at bounding box center [794, 425] width 520 height 67
copy td "وايت بوينت ثلاجة نوفروست 451 لتر لون أسود WPR483B"
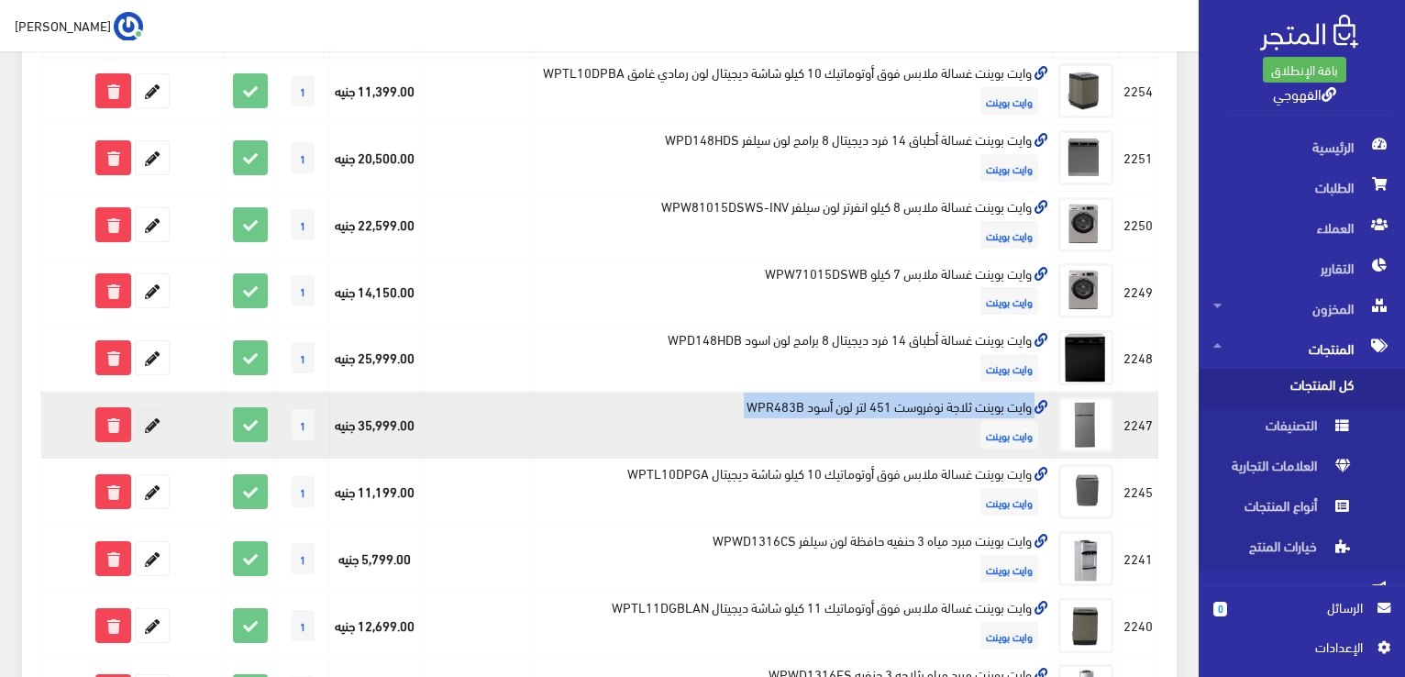
click at [150, 441] on icon at bounding box center [152, 424] width 33 height 33
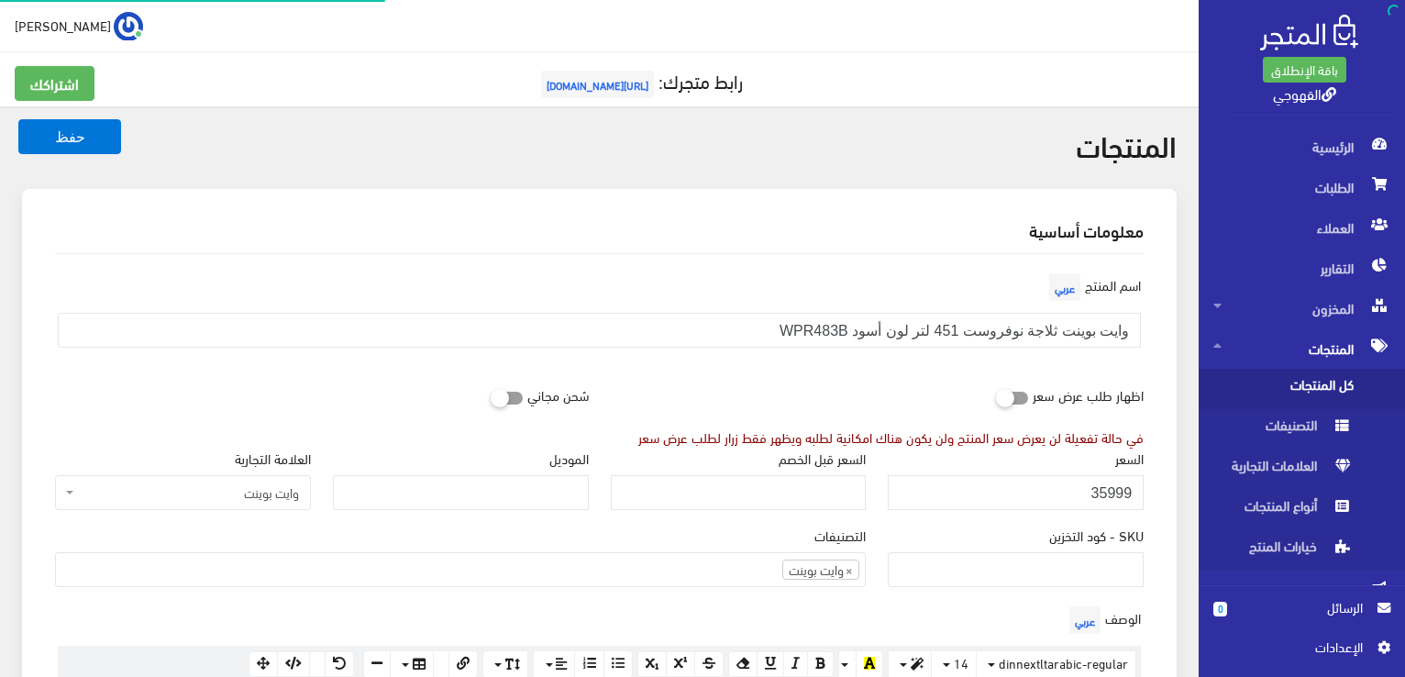
scroll to position [1147, 0]
click at [1090, 486] on input "35999" at bounding box center [1016, 492] width 256 height 35
type input "26500"
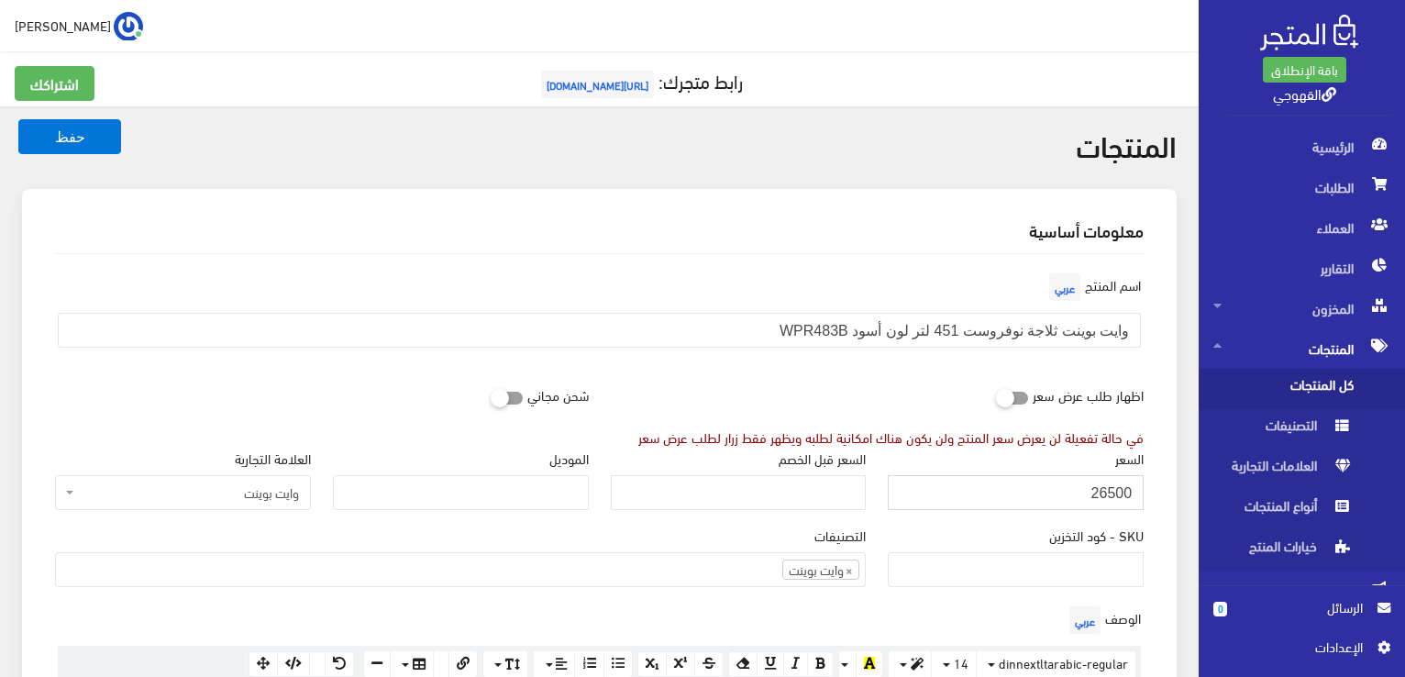
click at [18, 119] on button "حفظ" at bounding box center [69, 136] width 103 height 35
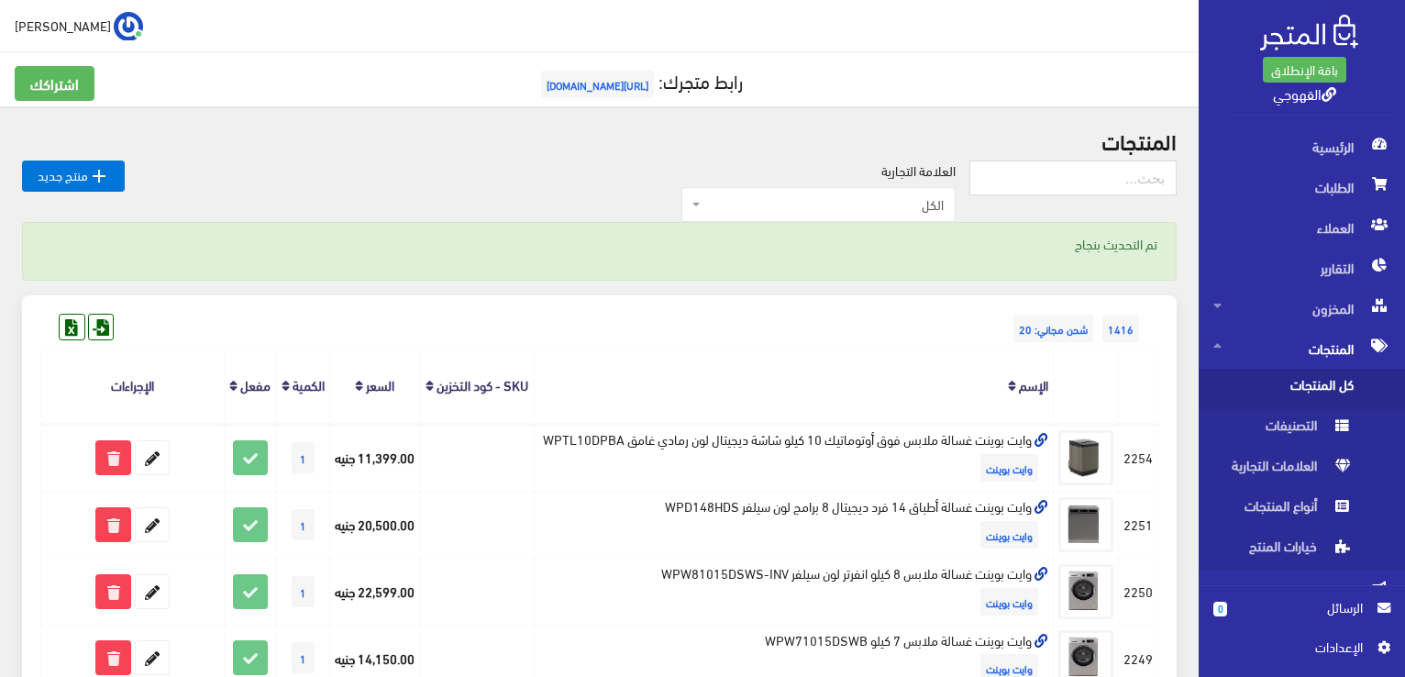
click at [845, 352] on th "الإسم" at bounding box center [794, 386] width 520 height 76
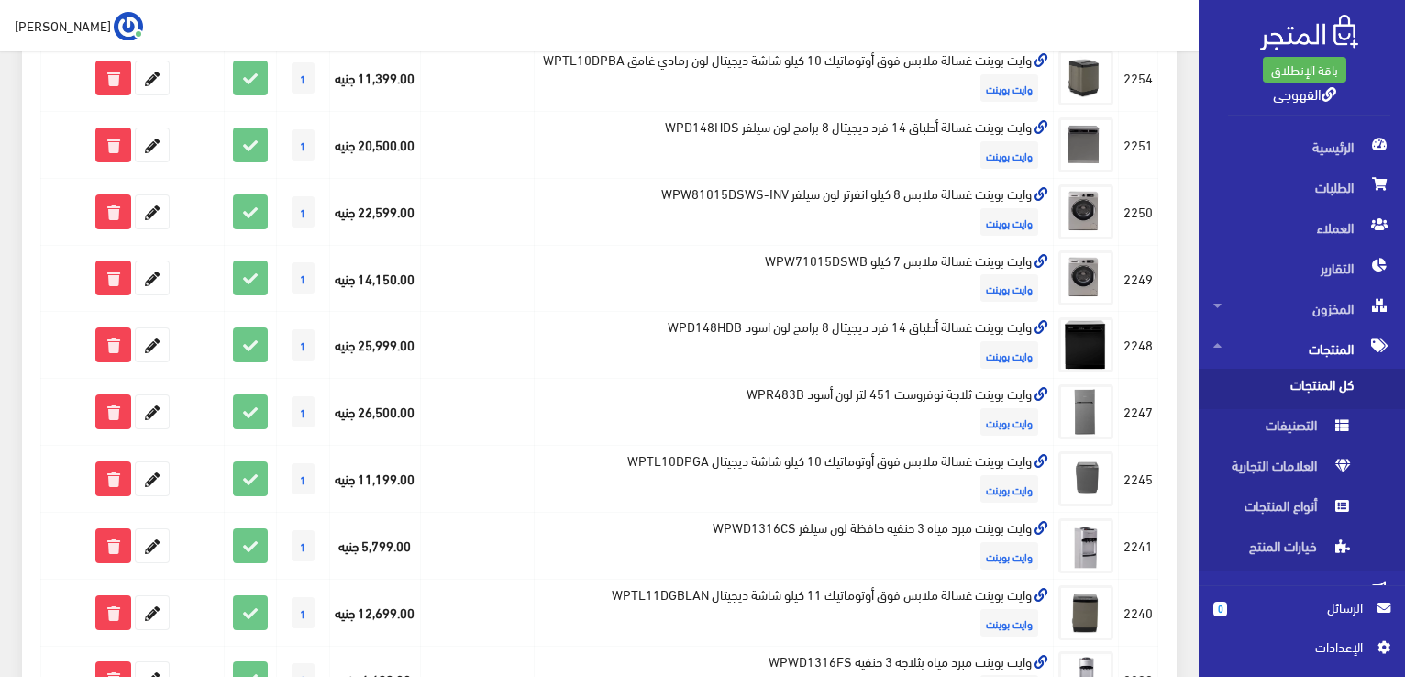
scroll to position [404, 0]
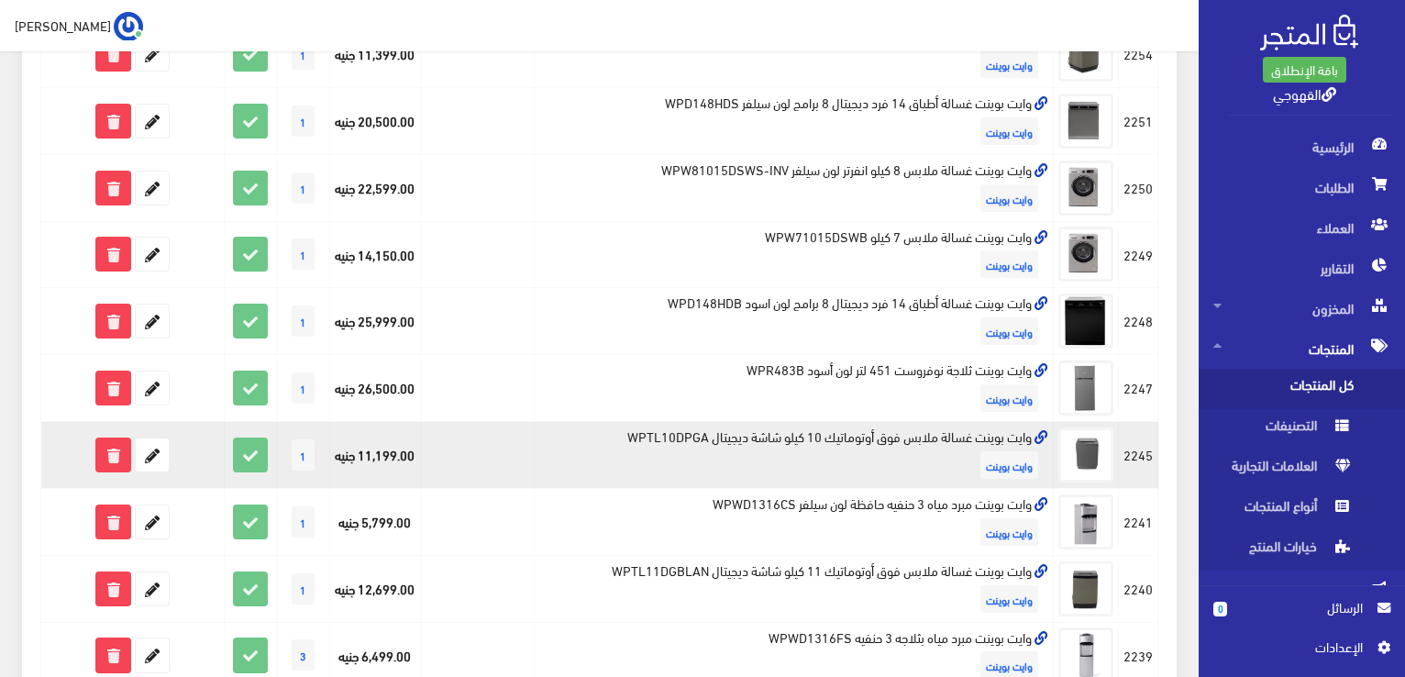
click at [815, 478] on td "وايت بوينت غسالة ملابس فوق أوتوماتيك 10 كيلو شاشة ديجيتال WPTL10DPGA وايت بوينت" at bounding box center [794, 455] width 520 height 67
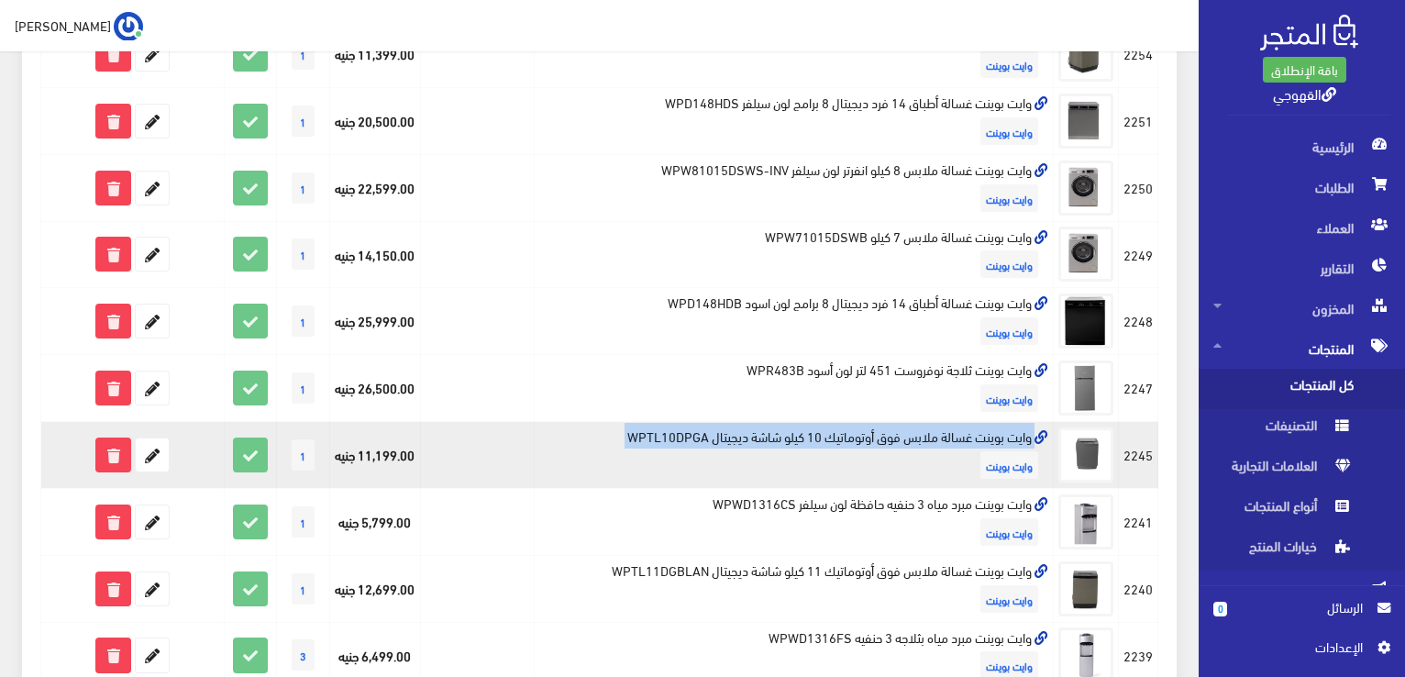
click at [815, 478] on td "وايت بوينت غسالة ملابس فوق أوتوماتيك 10 كيلو شاشة ديجيتال WPTL10DPGA وايت بوينت" at bounding box center [794, 455] width 520 height 67
copy td "وايت بوينت غسالة ملابس فوق أوتوماتيك 10 كيلو شاشة ديجيتال WPTL10DPGA"
click at [158, 471] on icon at bounding box center [152, 454] width 33 height 33
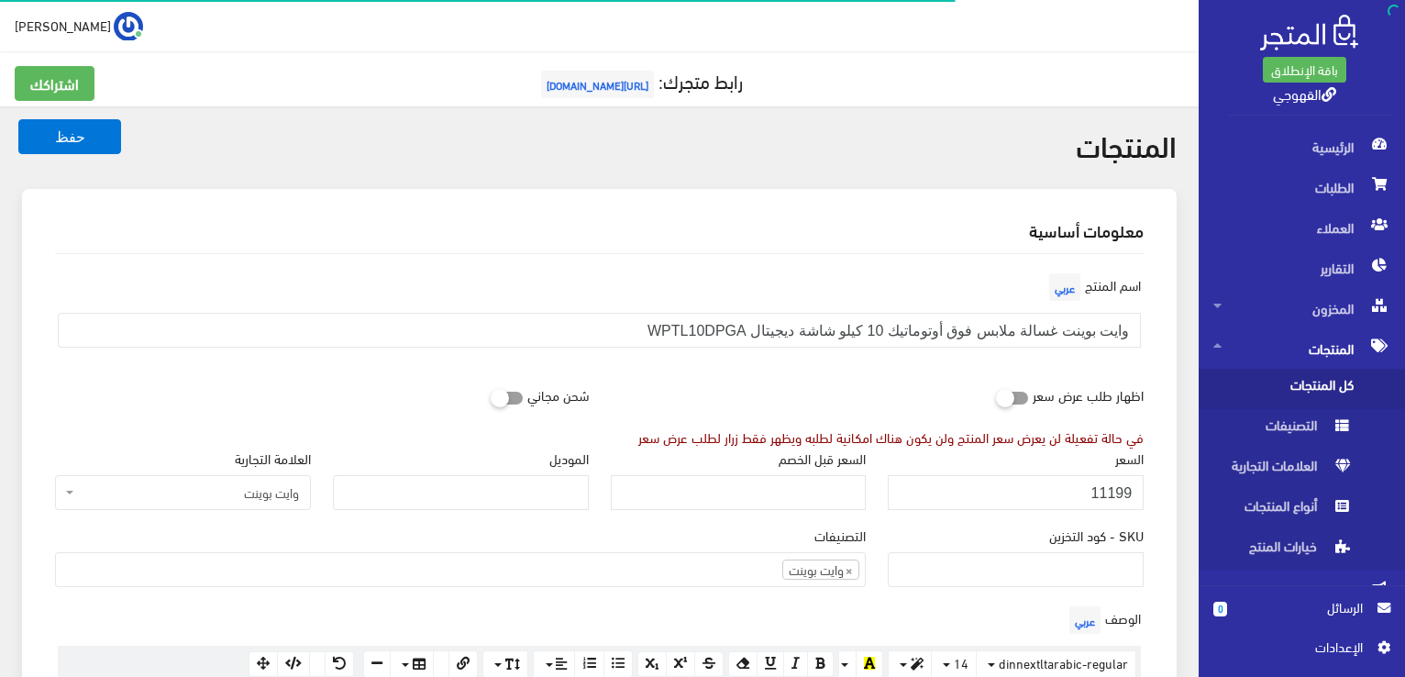
scroll to position [1147, 0]
click at [1029, 480] on input "11199" at bounding box center [1016, 492] width 256 height 35
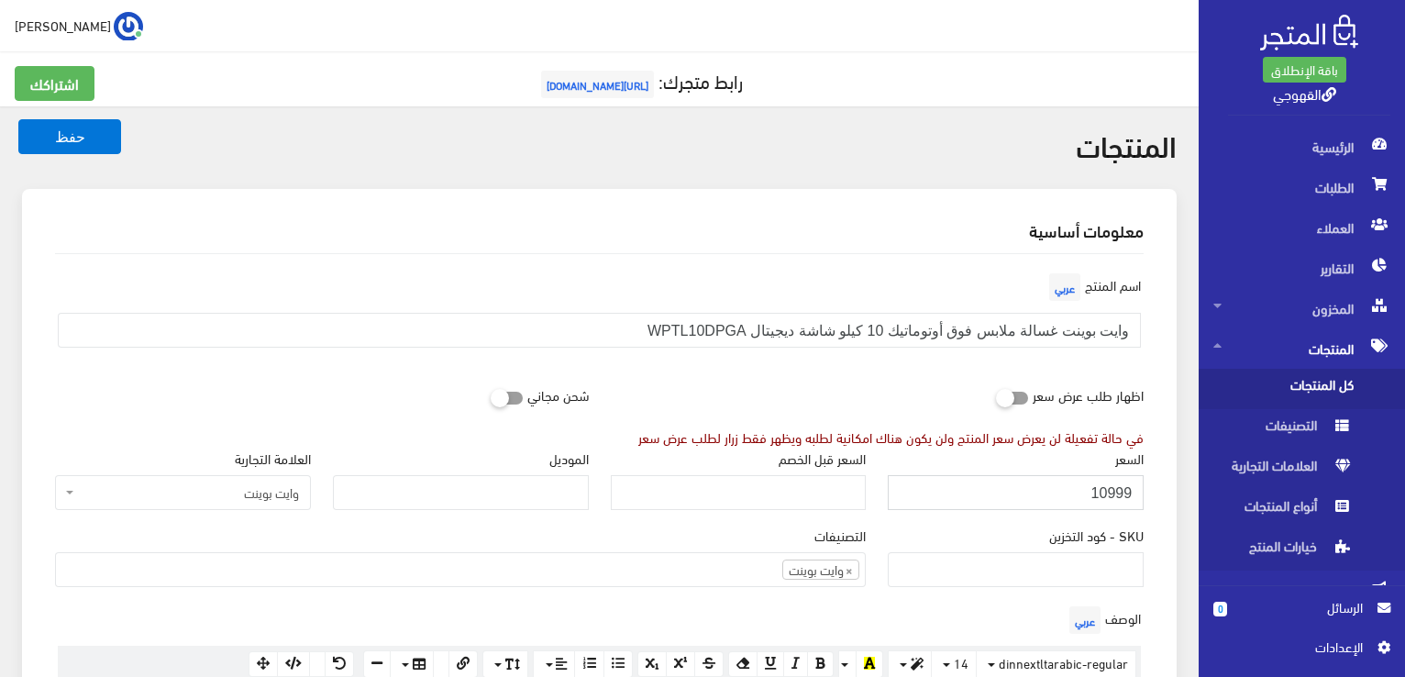
type input "10999"
click at [18, 119] on button "حفظ" at bounding box center [69, 136] width 103 height 35
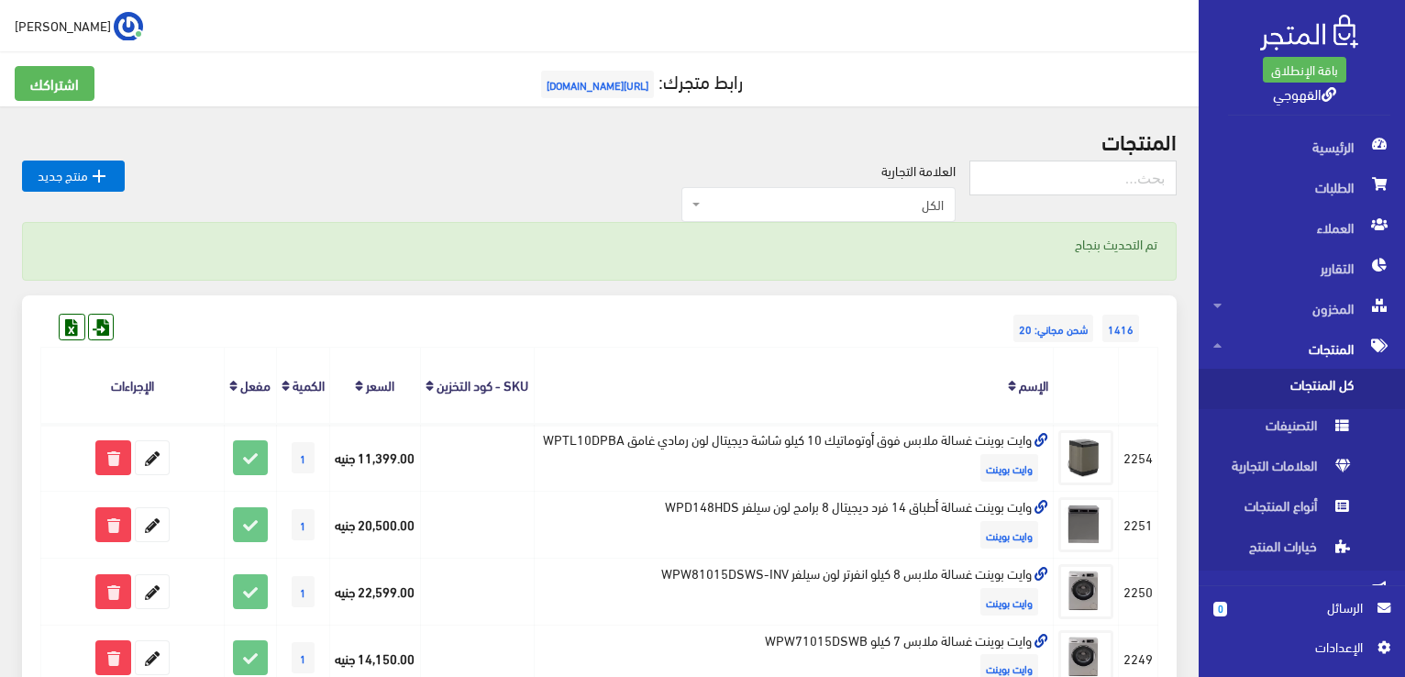
click at [899, 385] on th "الإسم" at bounding box center [794, 386] width 520 height 76
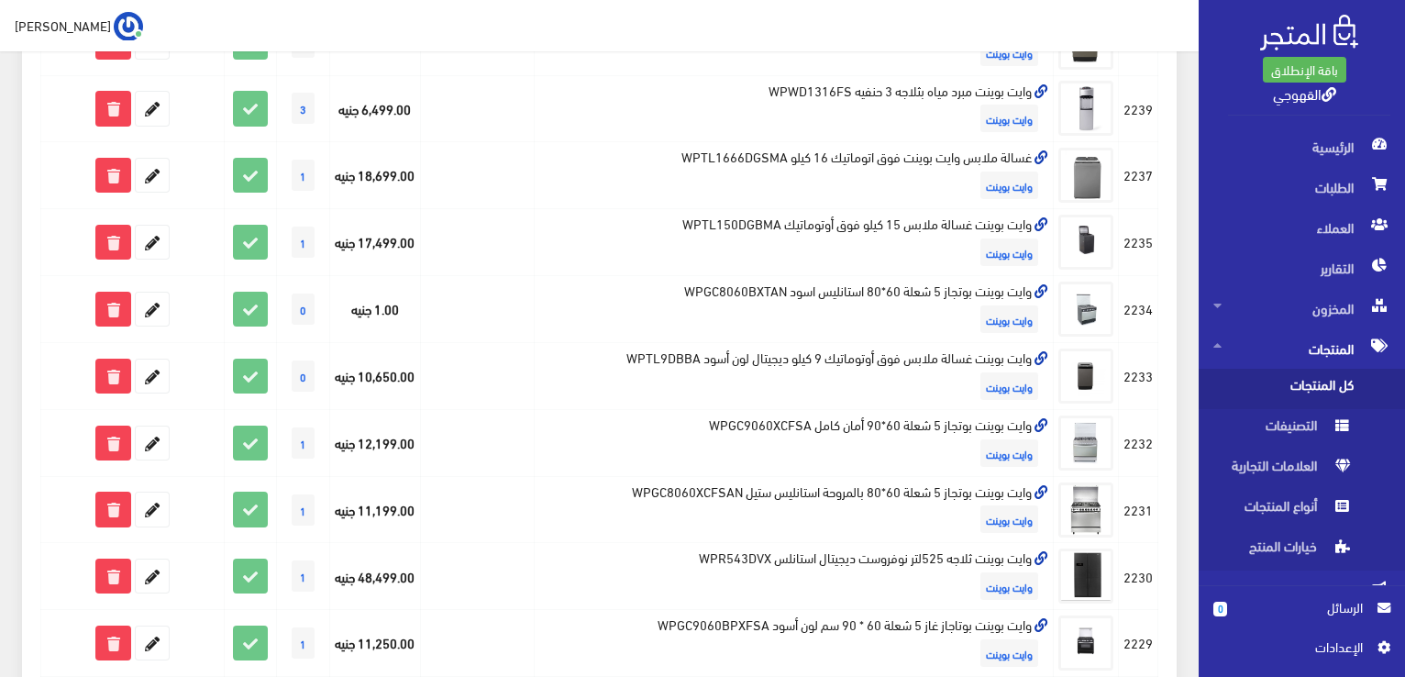
scroll to position [954, 0]
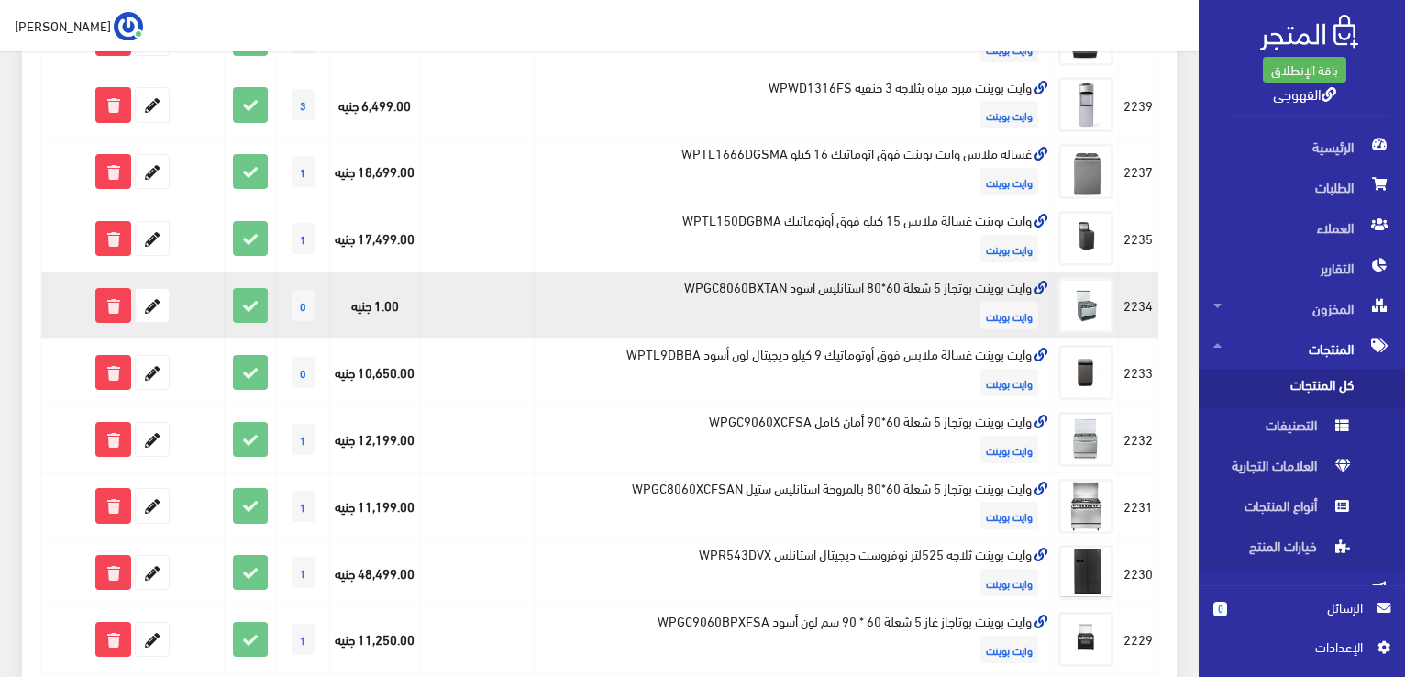
click at [784, 316] on td "وايت بوينت بوتجاز 5 شعلة 60*80 استانليس اسود WPGC8060BXTAN وايت بوينت" at bounding box center [794, 305] width 520 height 67
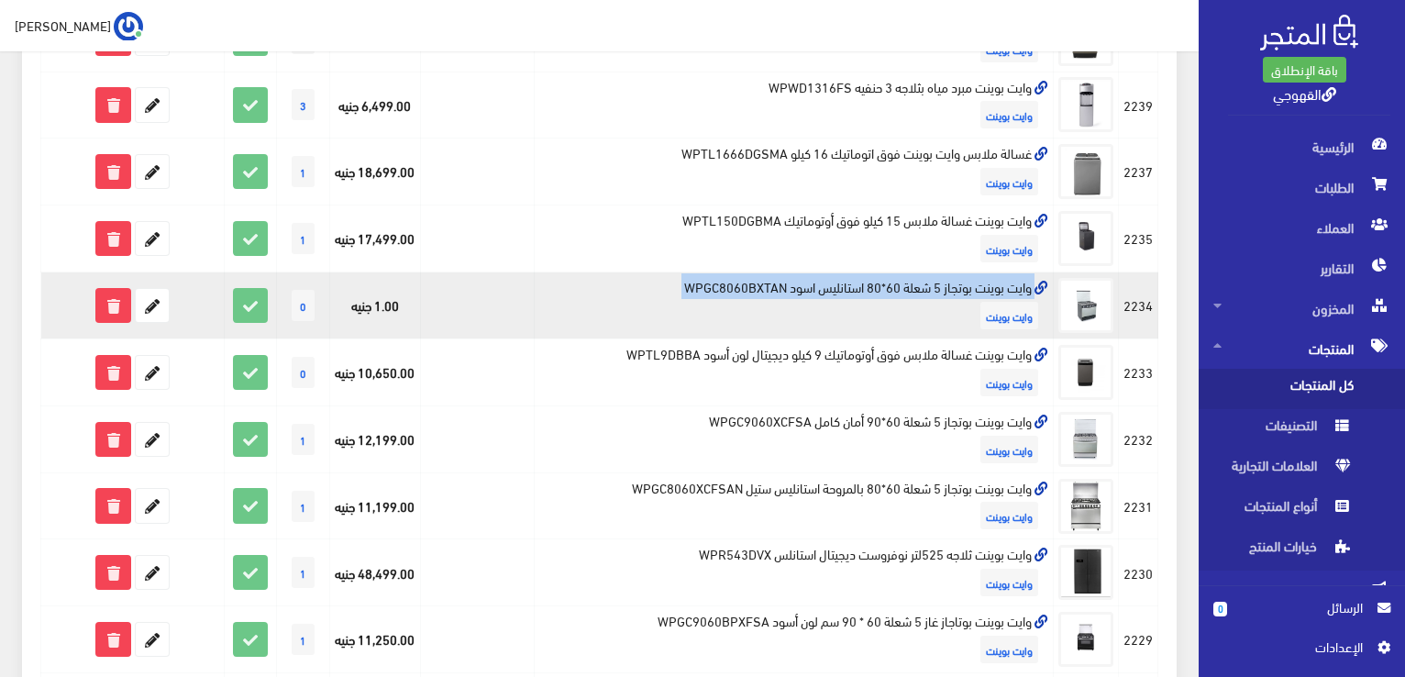
click at [784, 316] on td "وايت بوينت بوتجاز 5 شعلة 60*80 استانليس اسود WPGC8060BXTAN وايت بوينت" at bounding box center [794, 305] width 520 height 67
copy td "وايت بوينت بوتجاز 5 شعلة 60*80 استانليس اسود WPGC8060BXTAN"
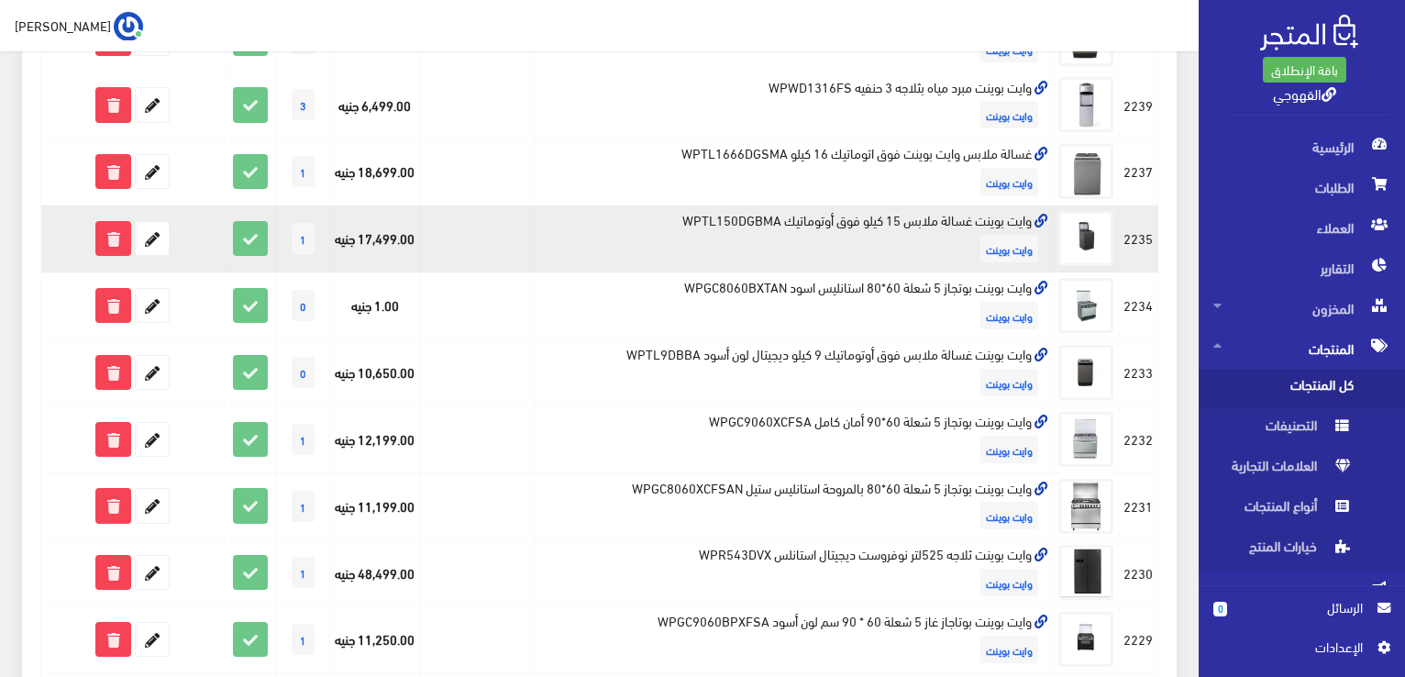
click at [741, 272] on td "وايت بوينت غسالة ملابس 15 كيلو فوق أوتوماتيك WPTL150DGBMA وايت بوينت" at bounding box center [794, 238] width 520 height 67
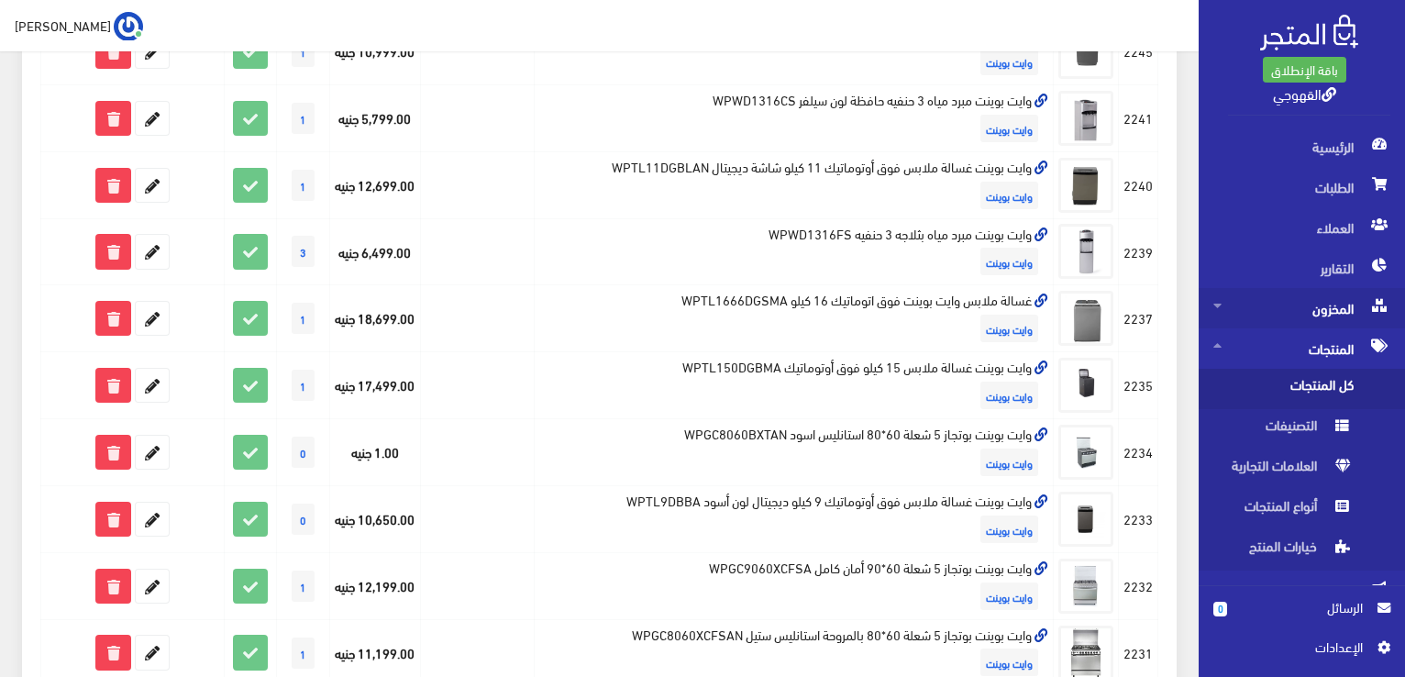
scroll to position [771, 0]
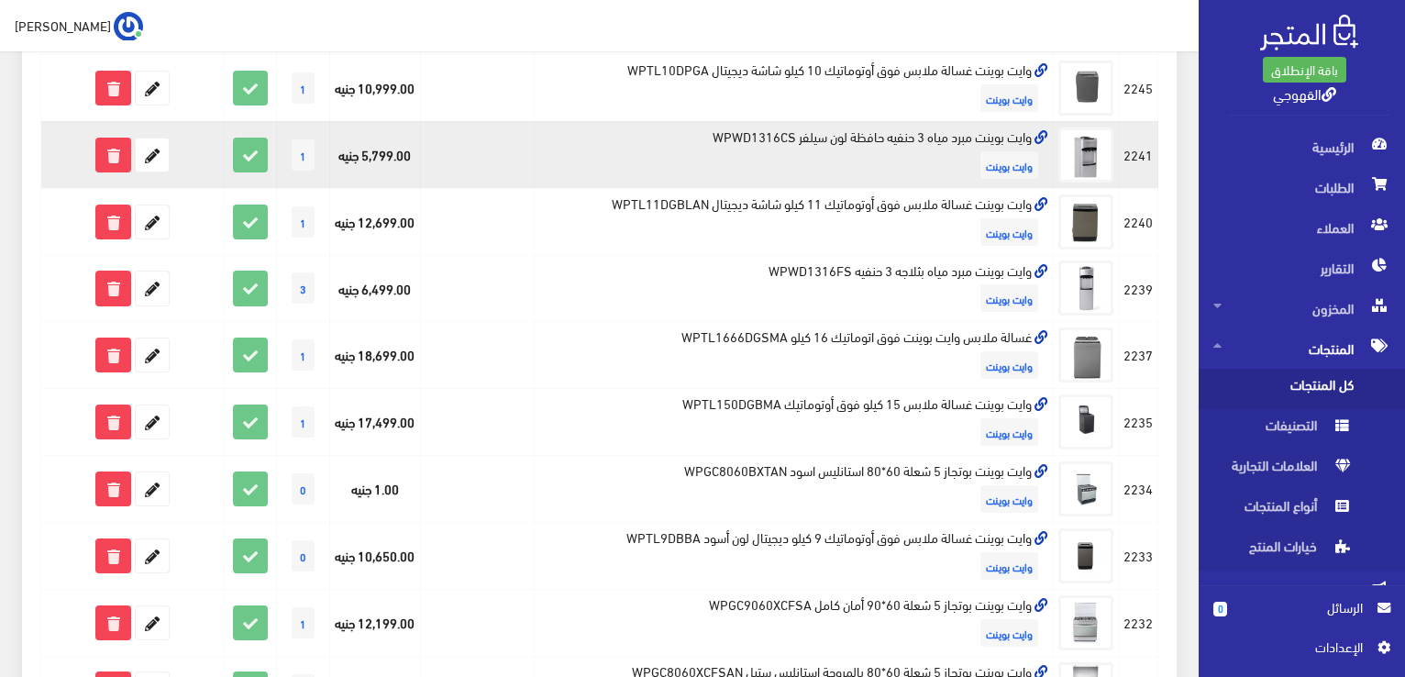
click at [900, 181] on td "وايت بوينت مبرد مياه 3 حنفيه حافظة لون سيلفر WPWD1316CS وايت بوينت" at bounding box center [794, 154] width 520 height 67
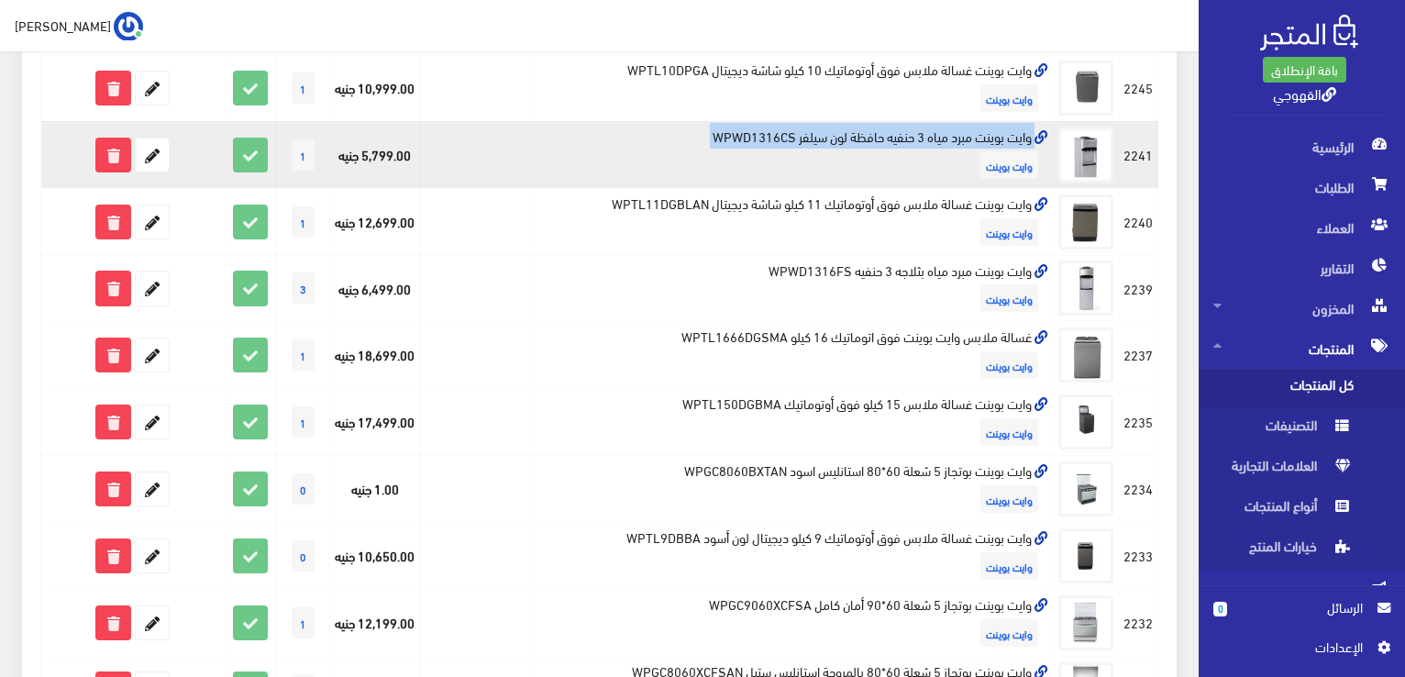
click at [900, 181] on td "وايت بوينت مبرد مياه 3 حنفيه حافظة لون سيلفر WPWD1316CS وايت بوينت" at bounding box center [794, 154] width 520 height 67
copy td "وايت بوينت مبرد مياه 3 حنفيه حافظة لون سيلفر WPWD1316CS"
